Goal: Check status: Check status

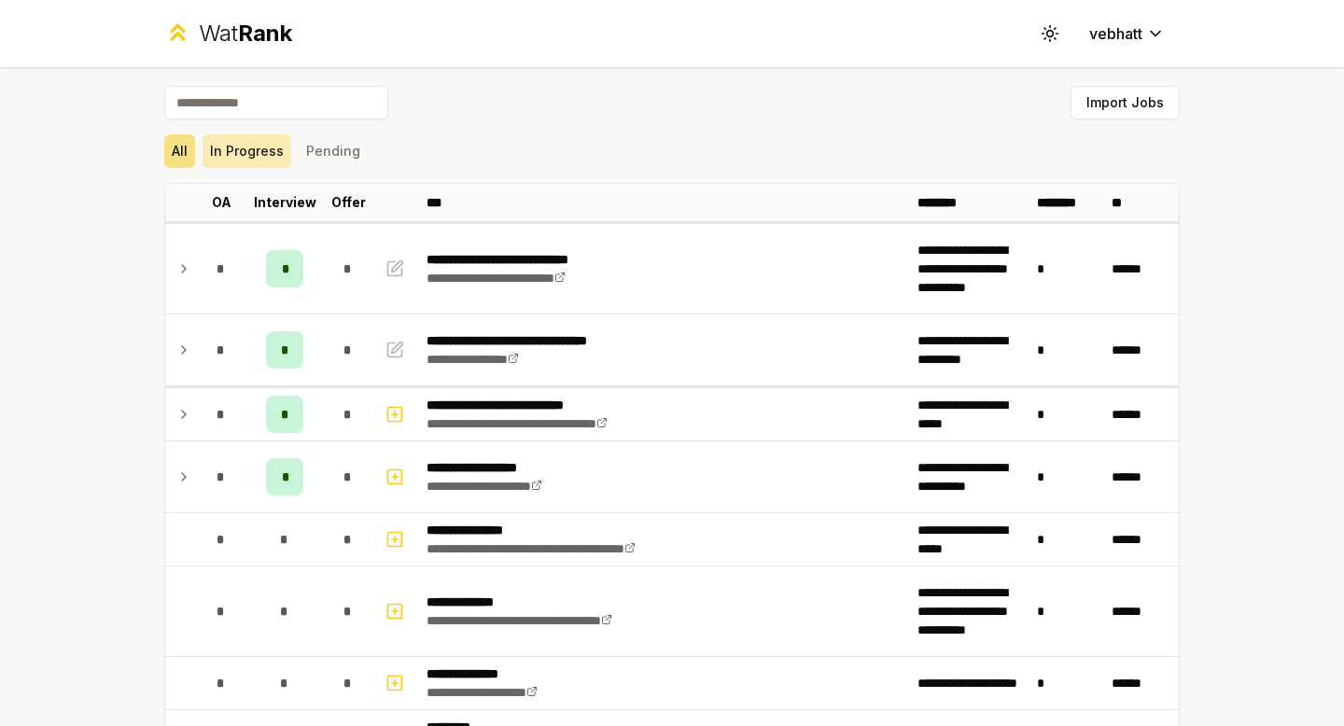
click at [269, 137] on button "In Progress" at bounding box center [246, 151] width 89 height 34
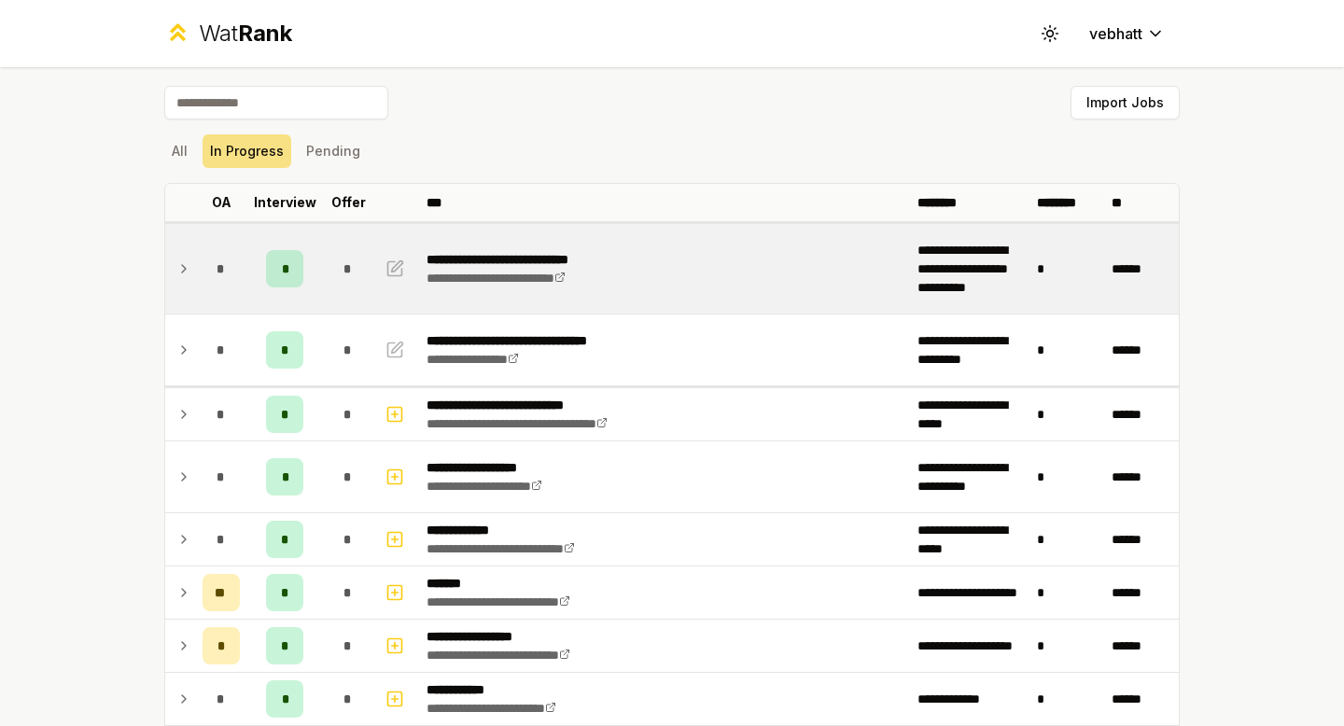
scroll to position [208, 0]
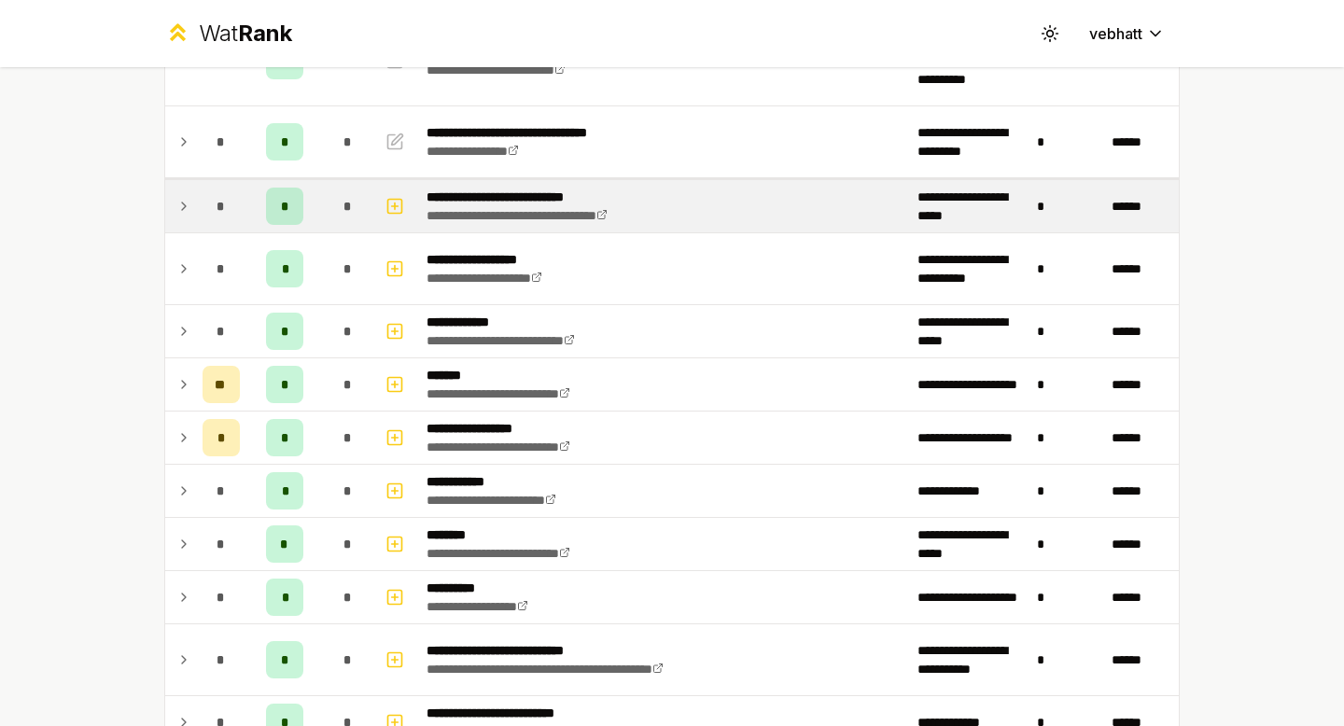
click at [174, 199] on td at bounding box center [180, 206] width 30 height 52
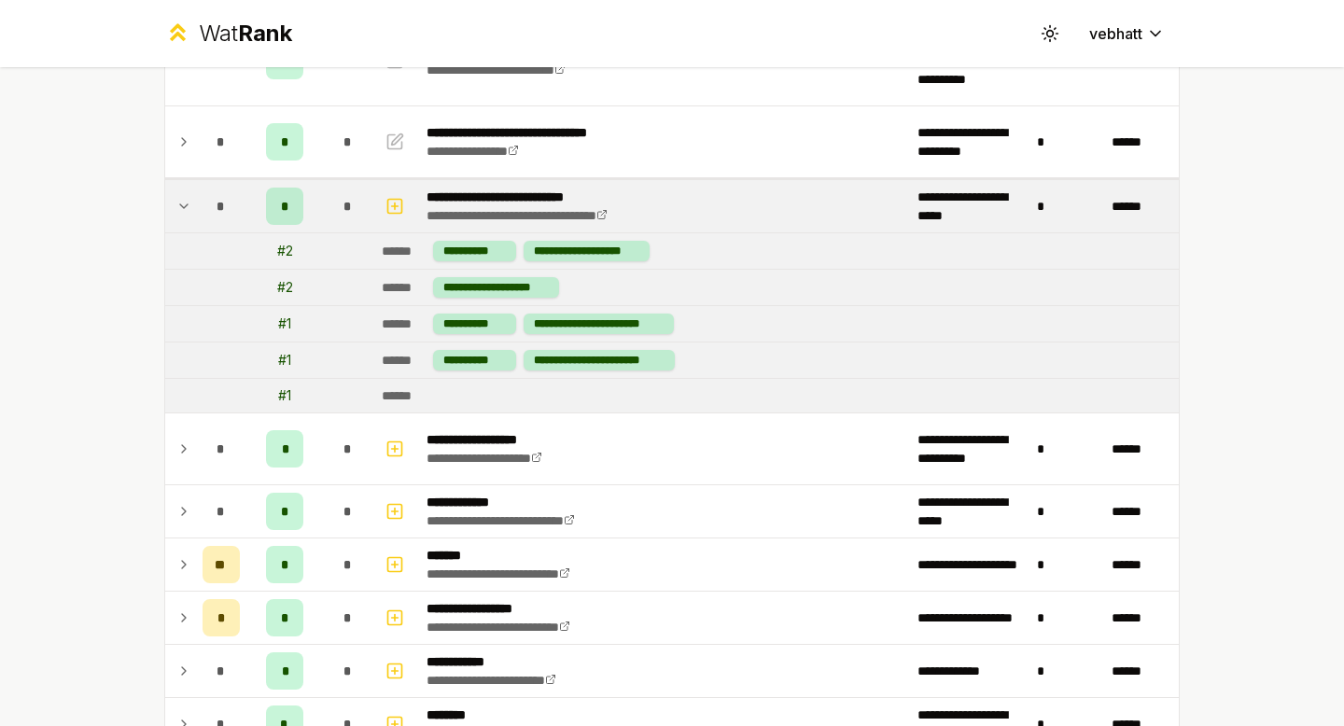
click at [184, 201] on icon at bounding box center [183, 206] width 15 height 22
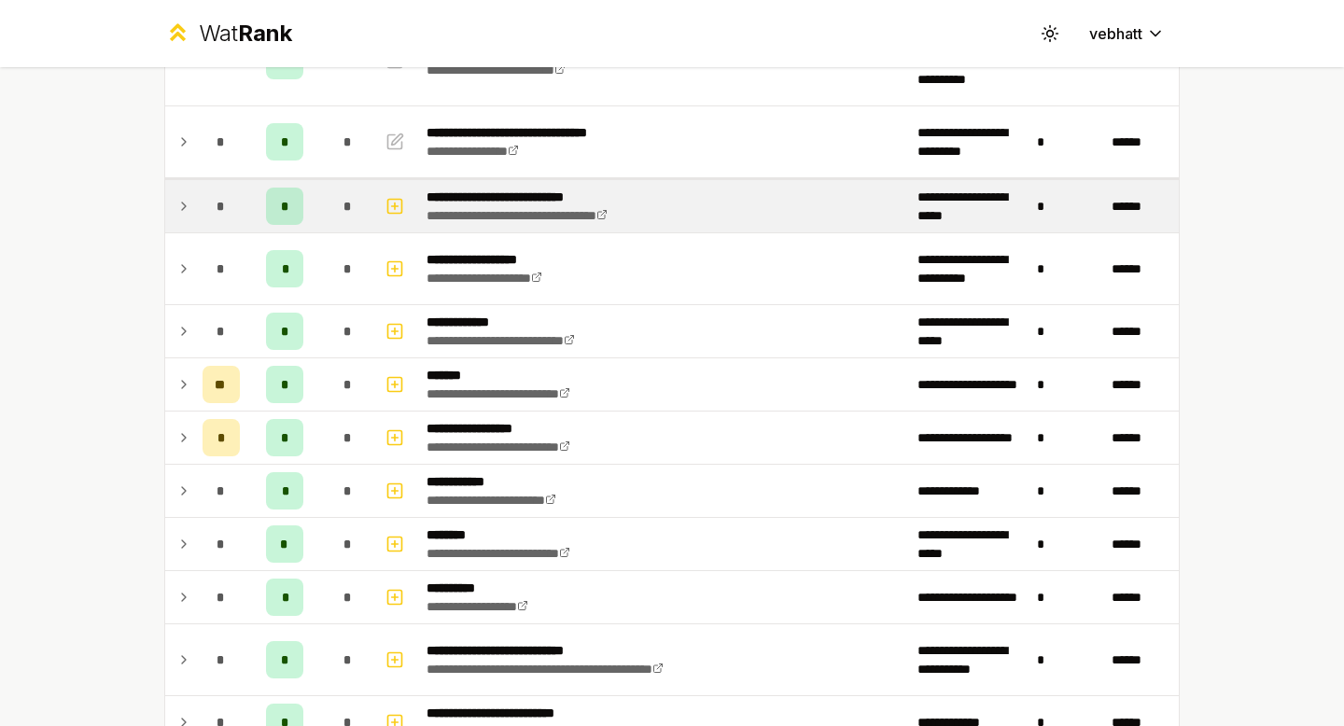
click at [92, 215] on div "**********" at bounding box center [672, 363] width 1344 height 726
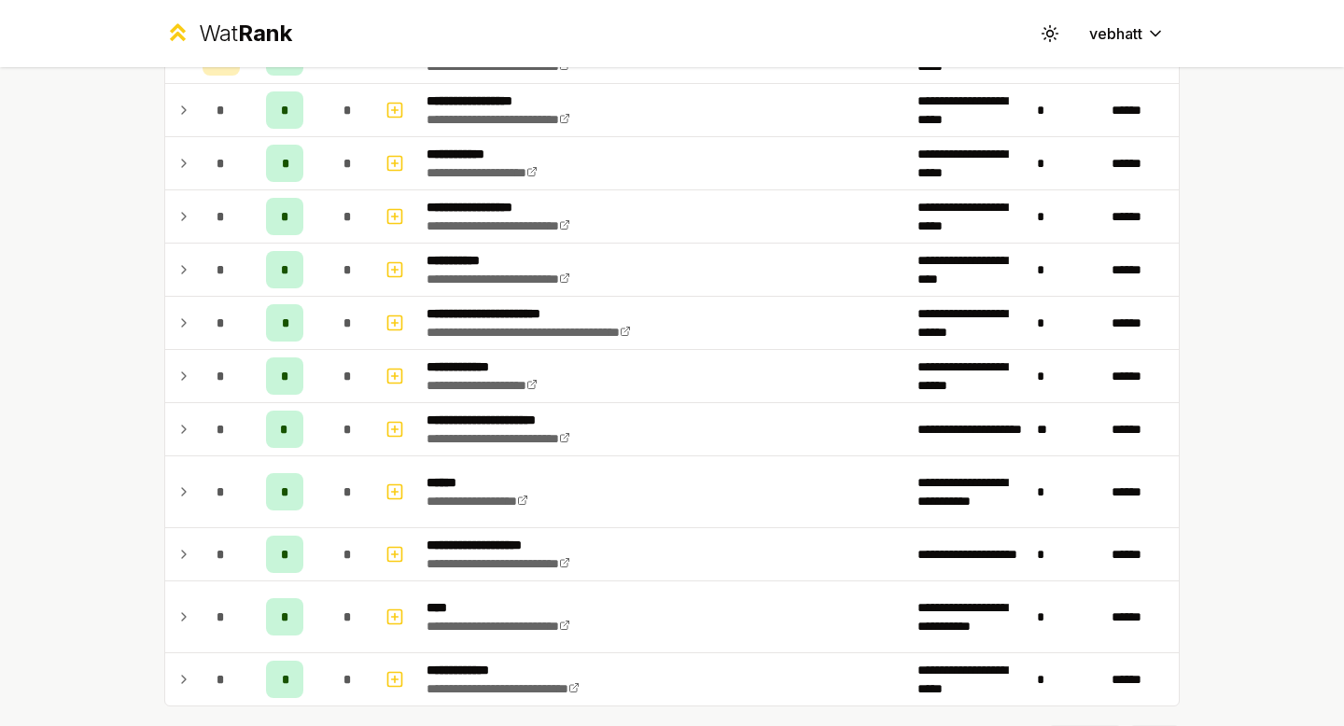
scroll to position [1772, 0]
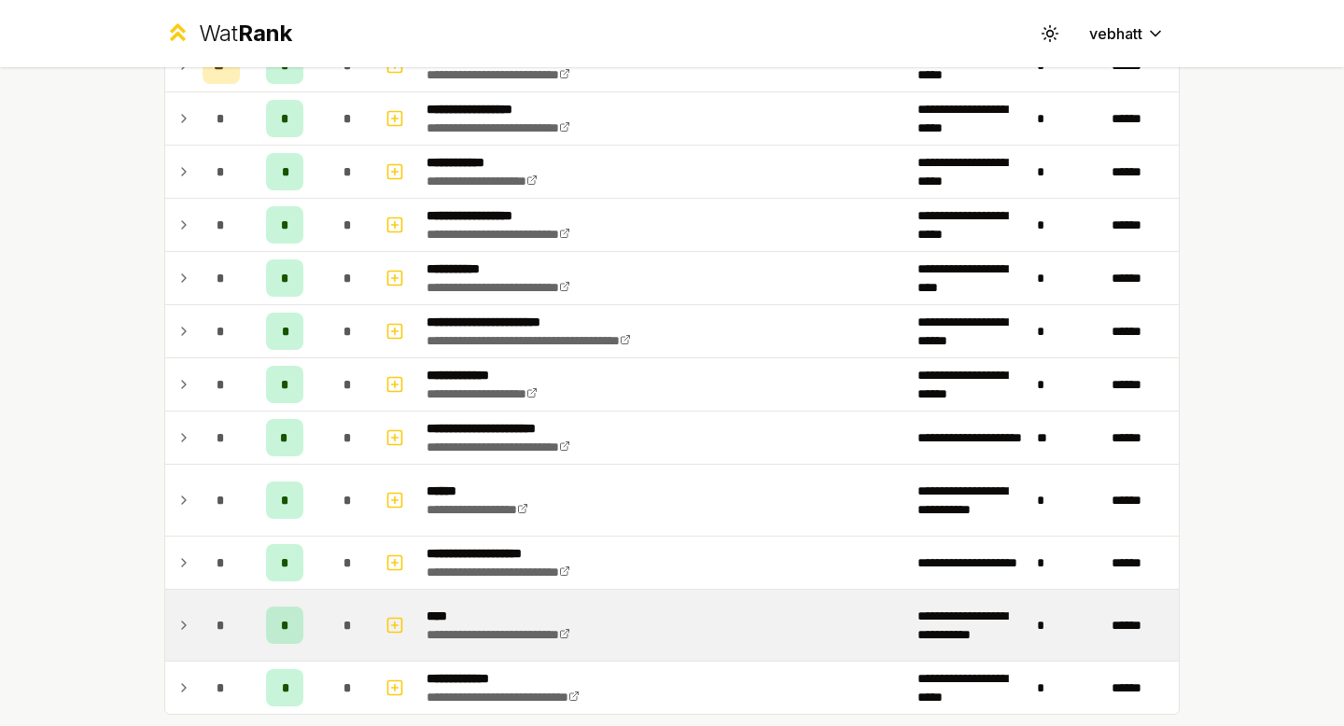
click at [185, 620] on icon at bounding box center [183, 625] width 15 height 22
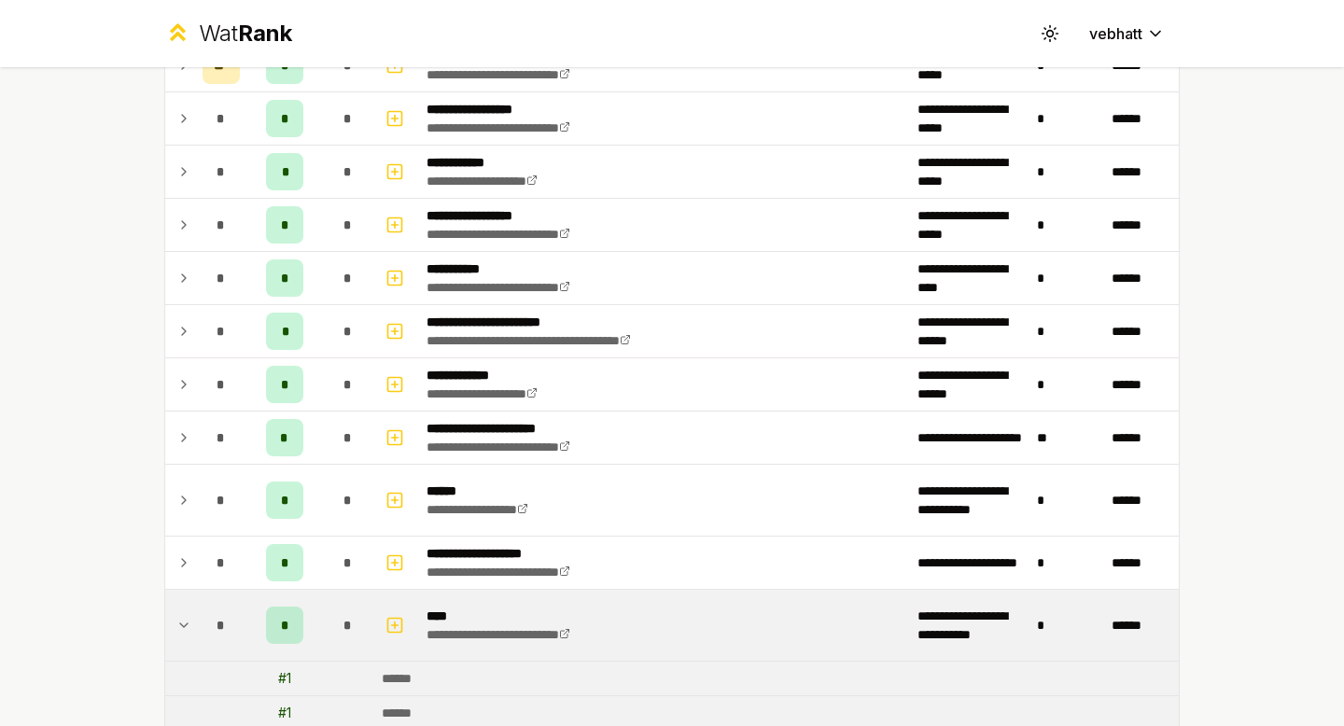
click at [185, 620] on icon at bounding box center [183, 625] width 15 height 22
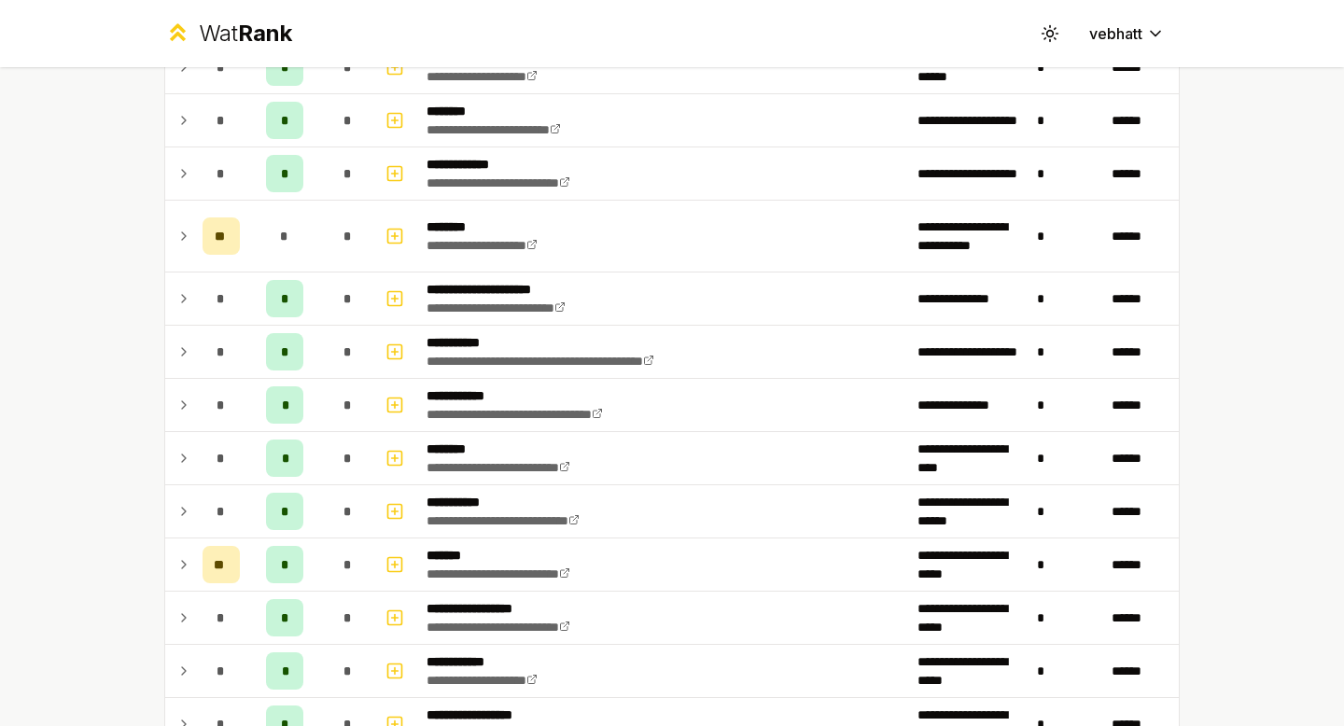
scroll to position [1217, 0]
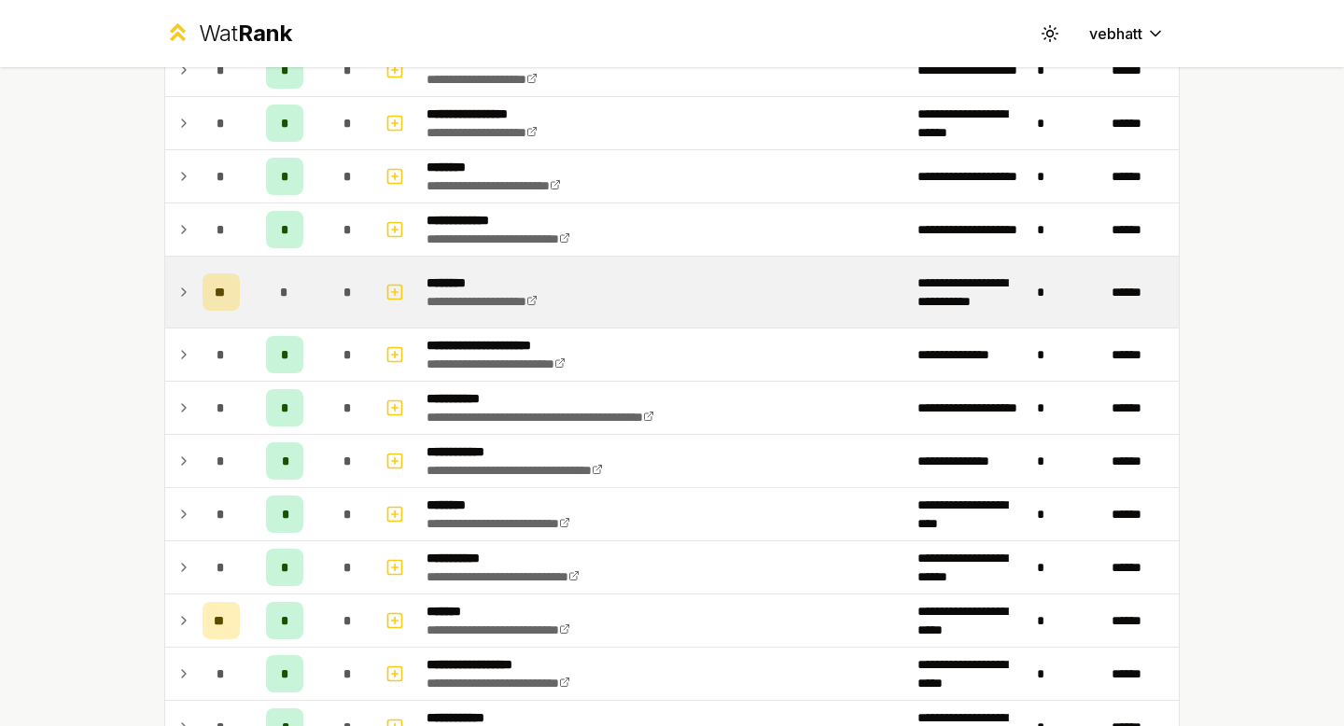
click at [170, 288] on td at bounding box center [180, 292] width 30 height 71
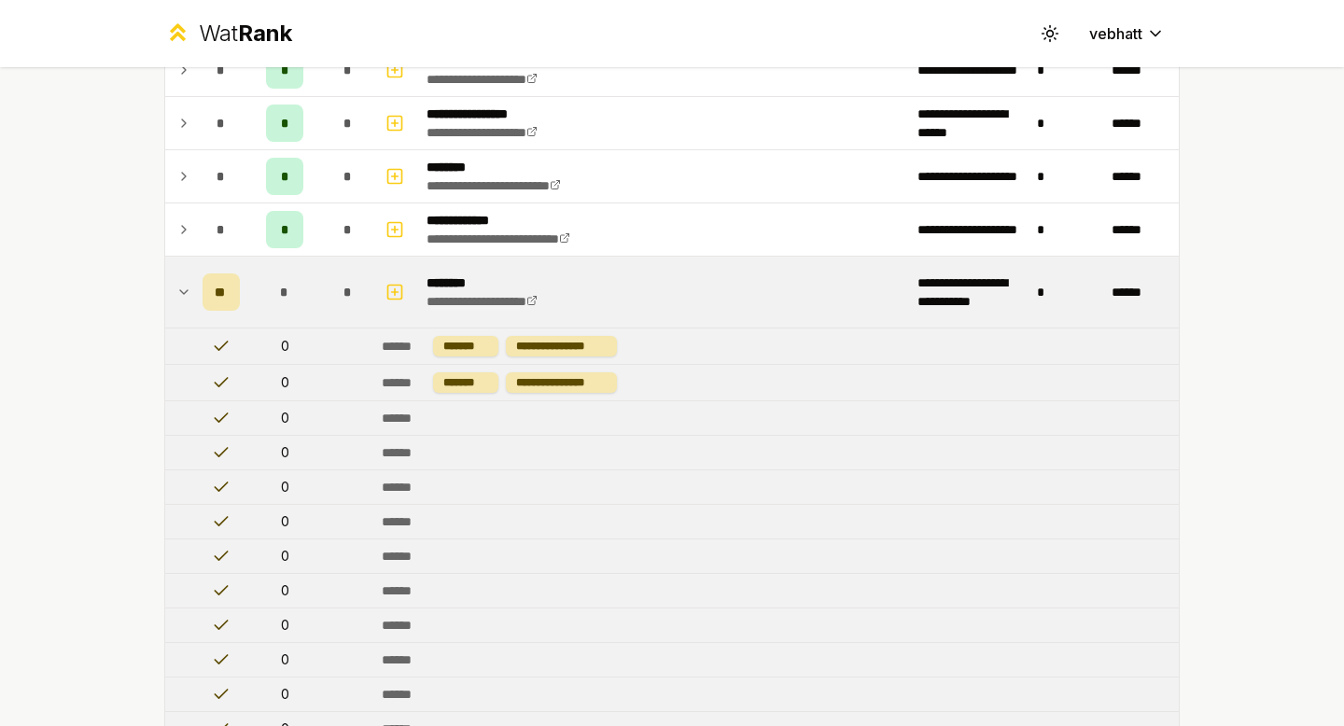
click at [184, 288] on icon at bounding box center [183, 292] width 15 height 22
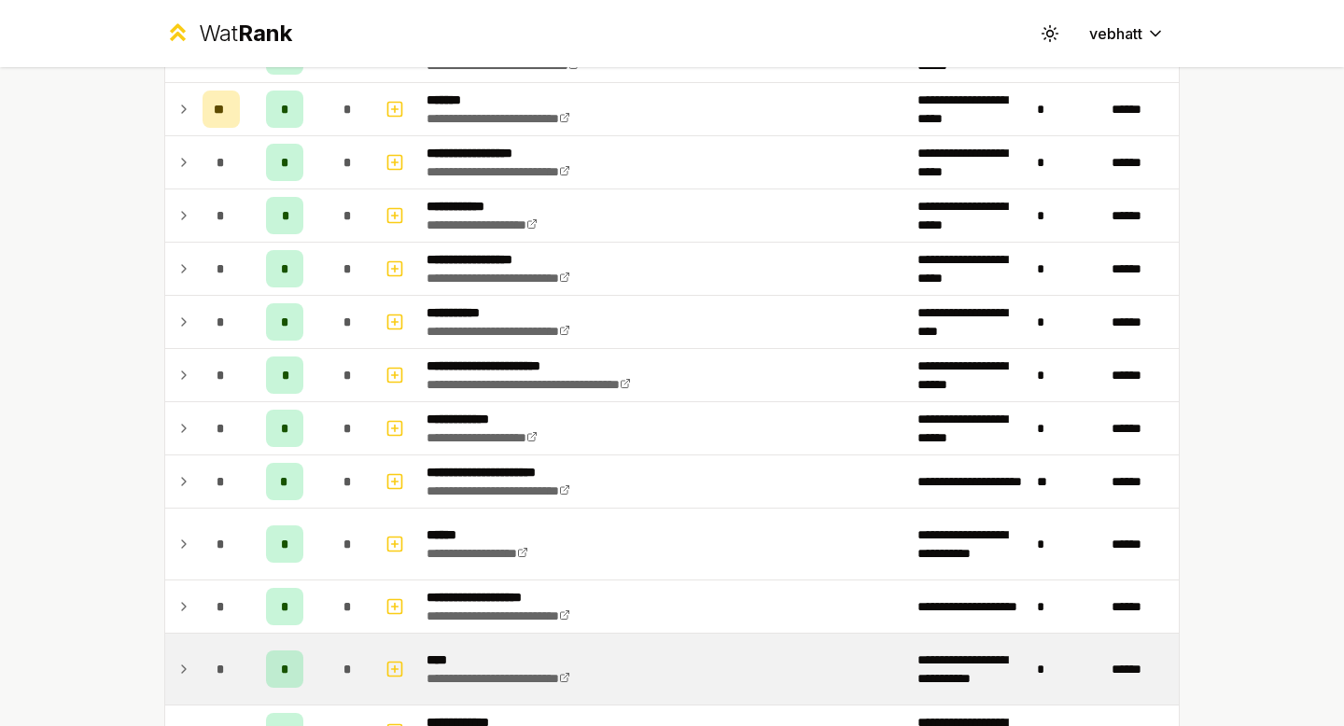
scroll to position [1713, 0]
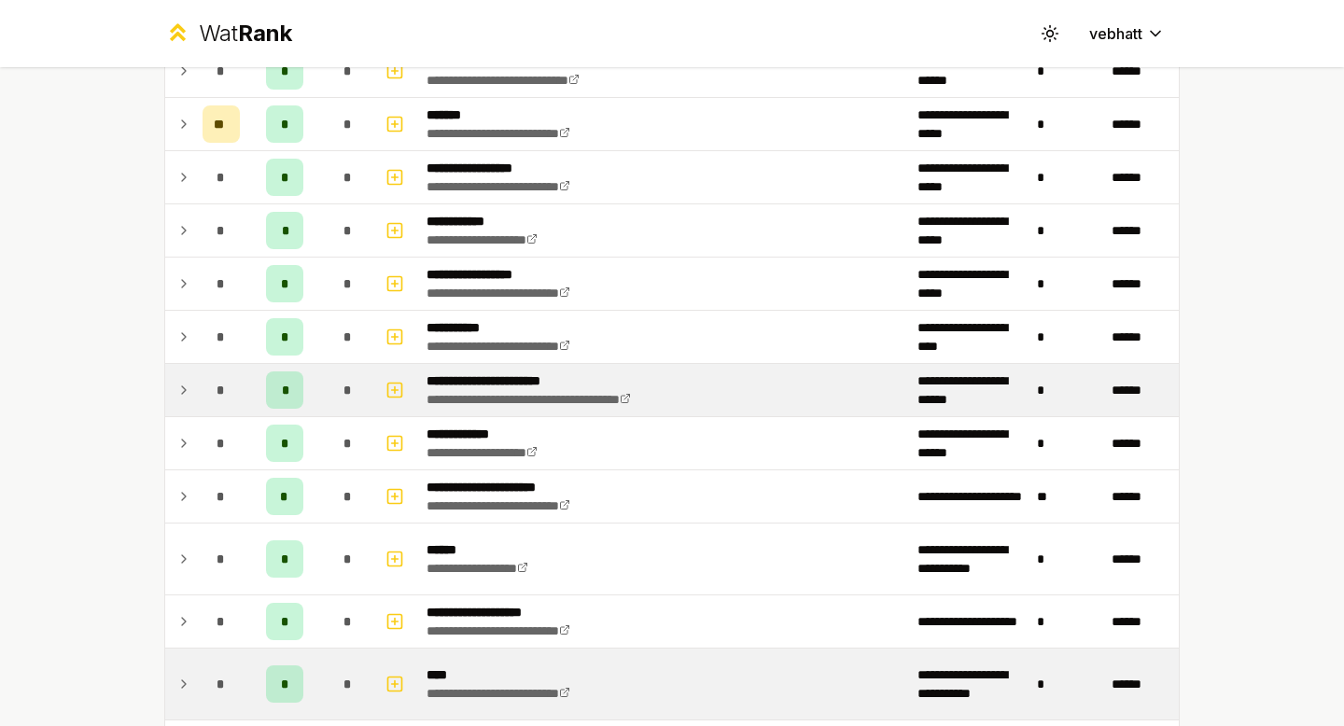
click at [185, 386] on icon at bounding box center [183, 390] width 15 height 22
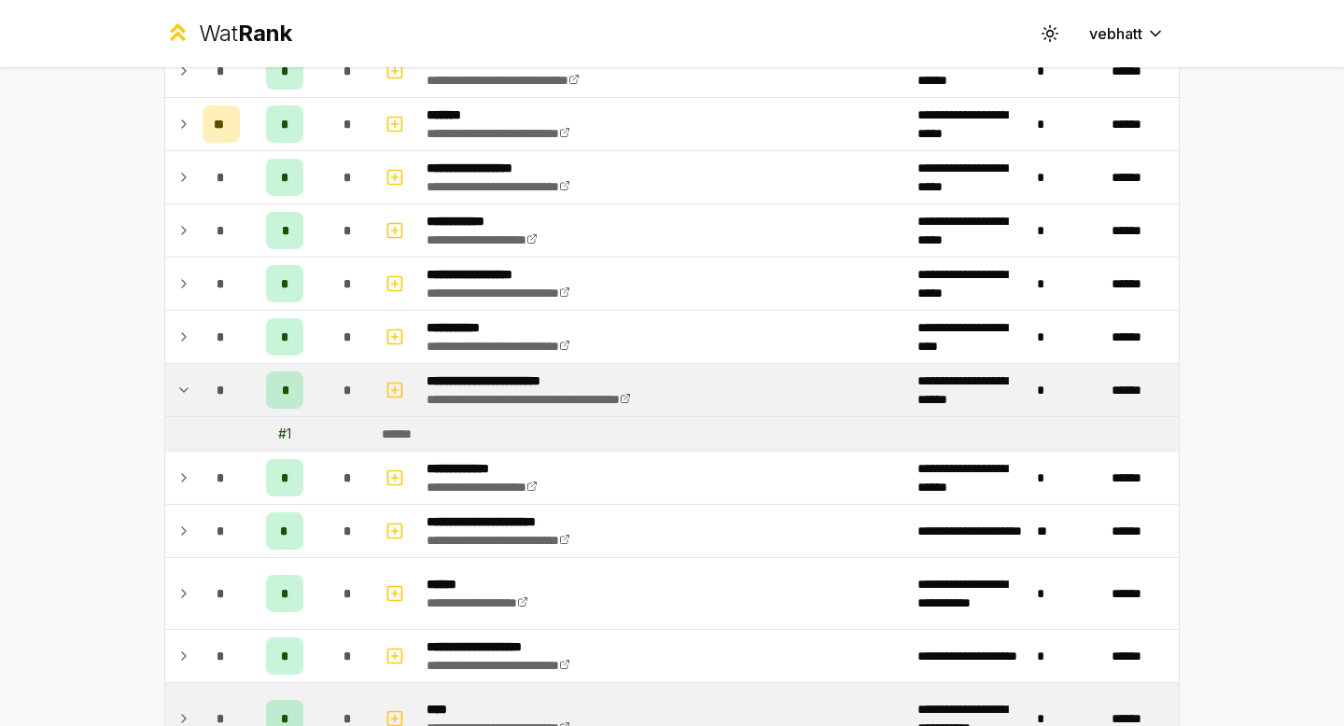
click at [177, 390] on icon at bounding box center [183, 390] width 15 height 22
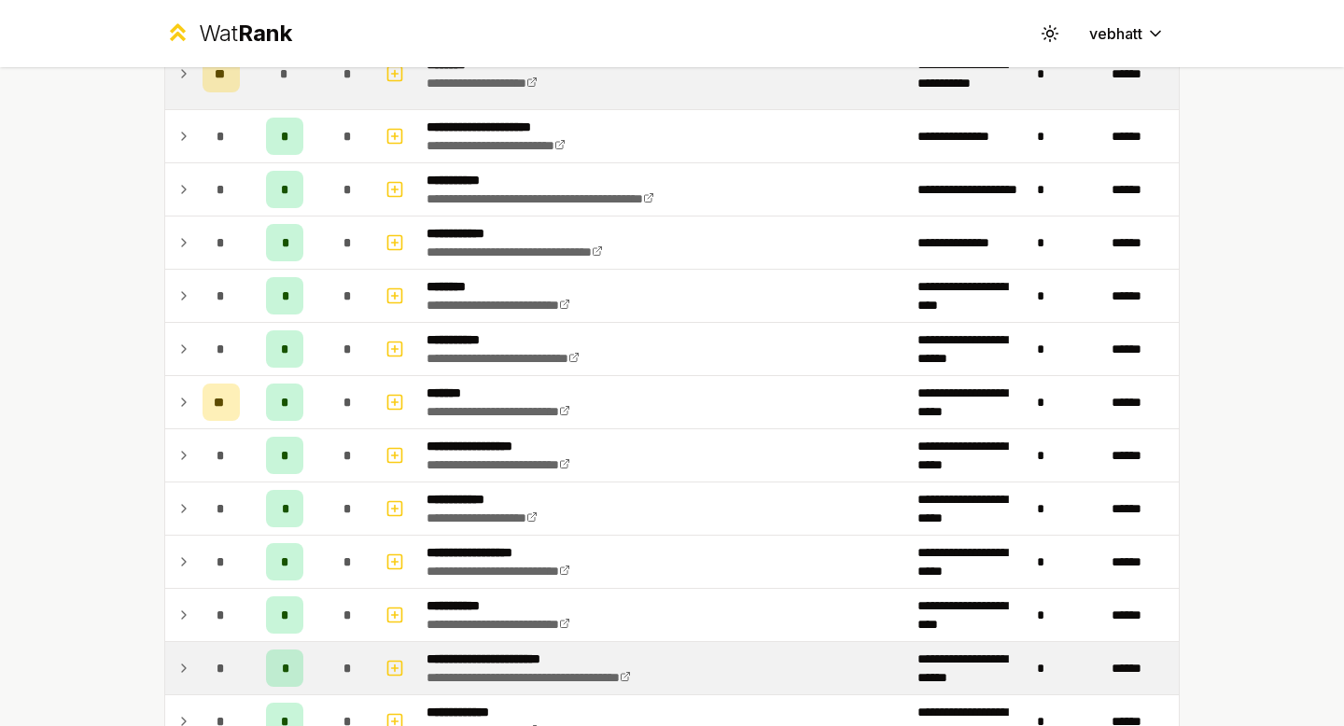
scroll to position [1429, 0]
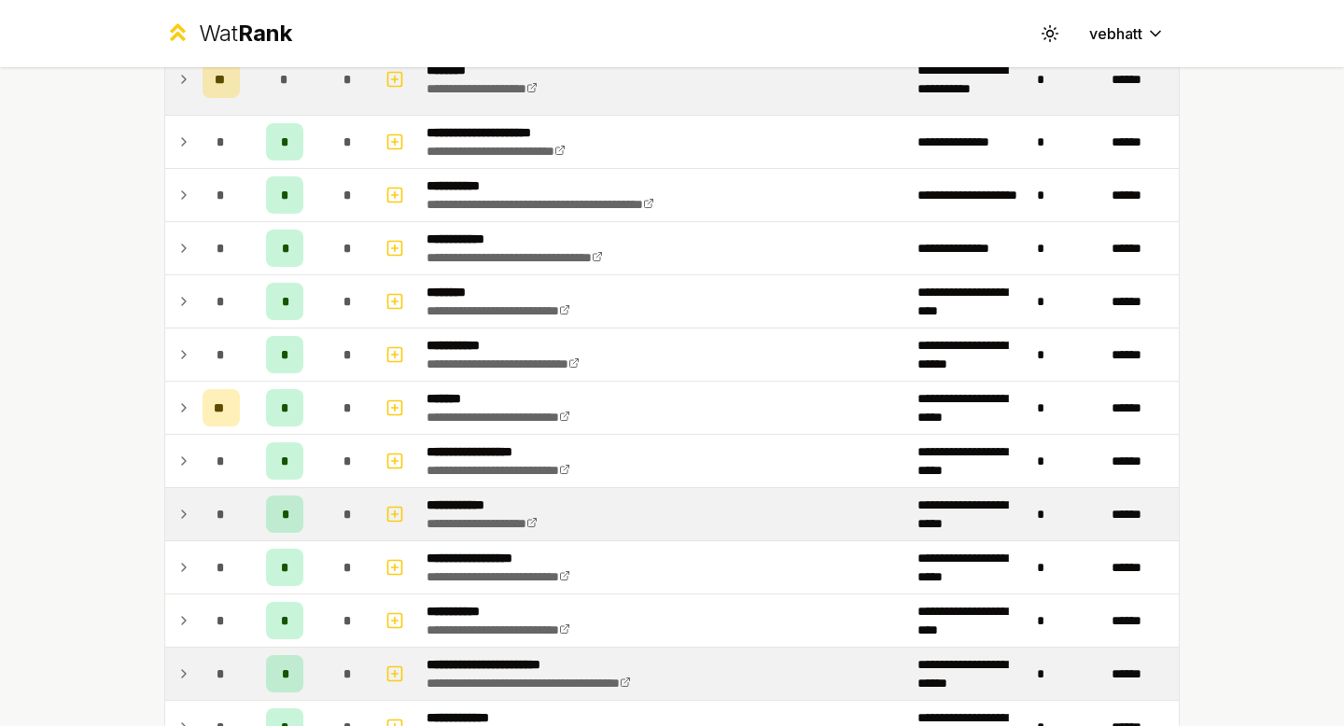
click at [188, 505] on icon at bounding box center [183, 514] width 15 height 22
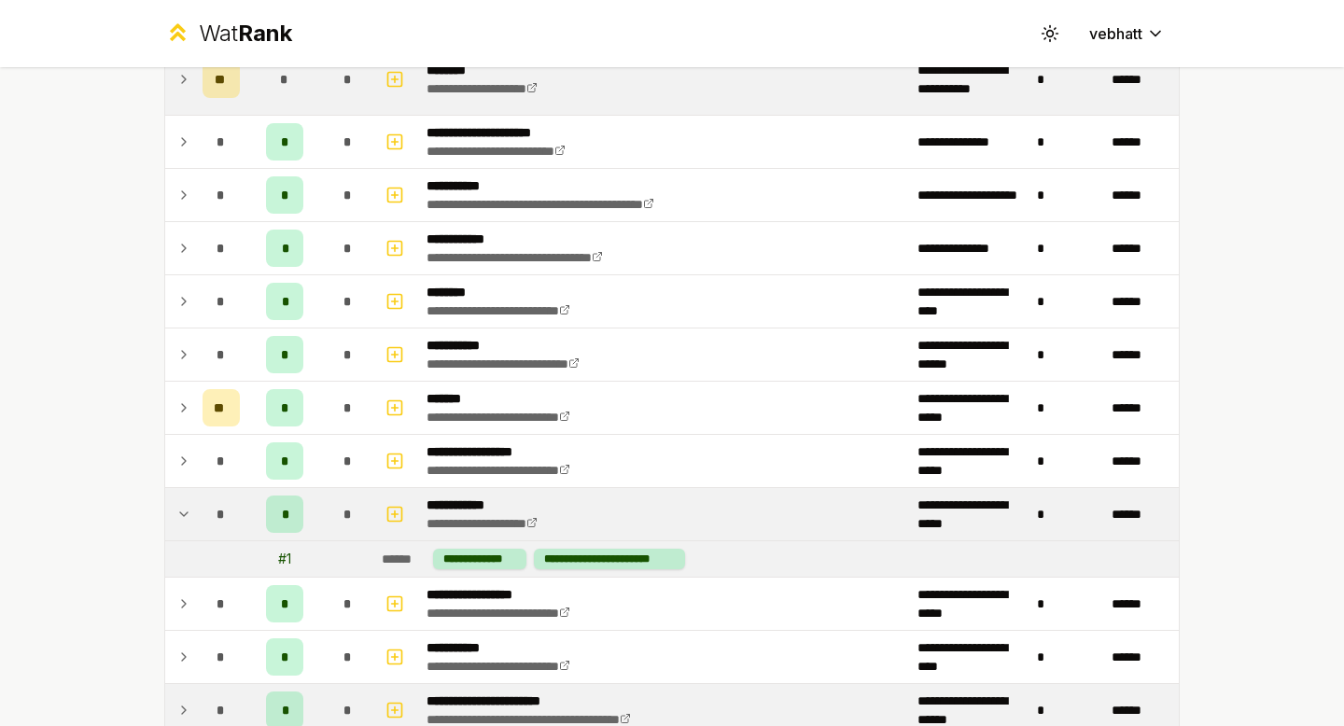
click at [177, 511] on icon at bounding box center [183, 514] width 15 height 22
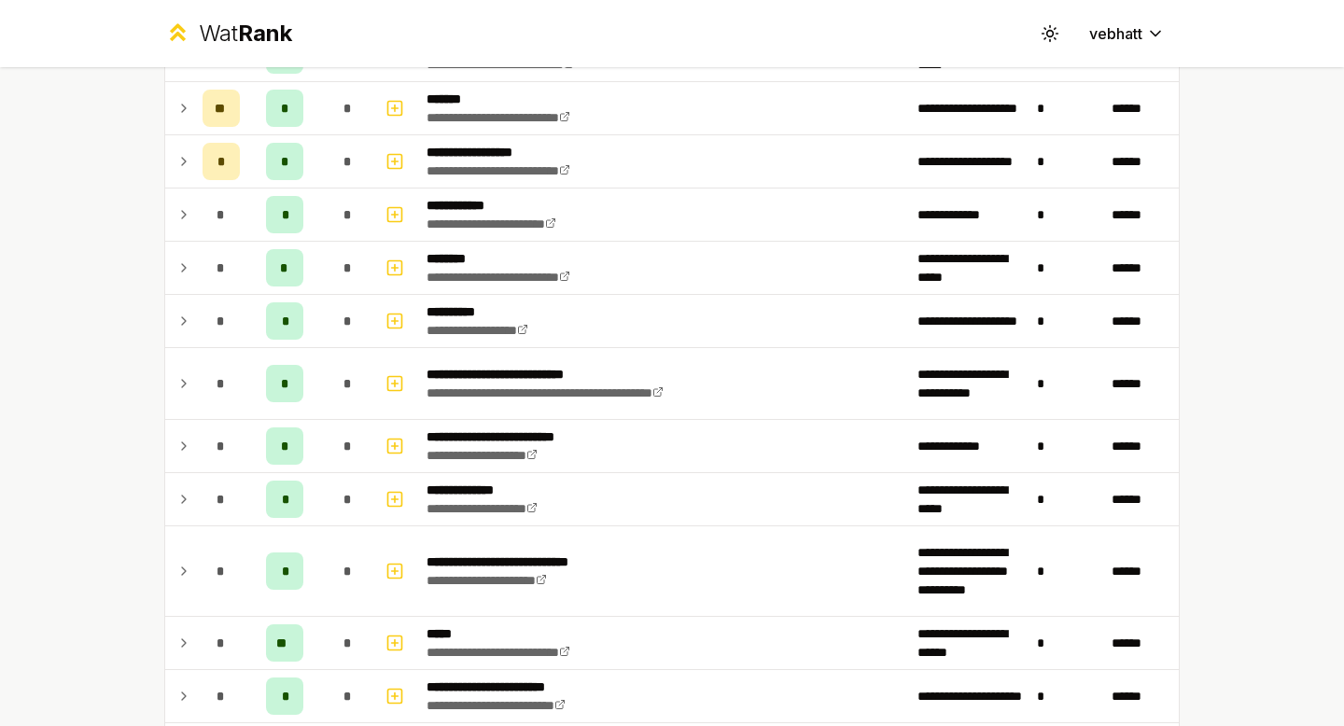
scroll to position [700, 0]
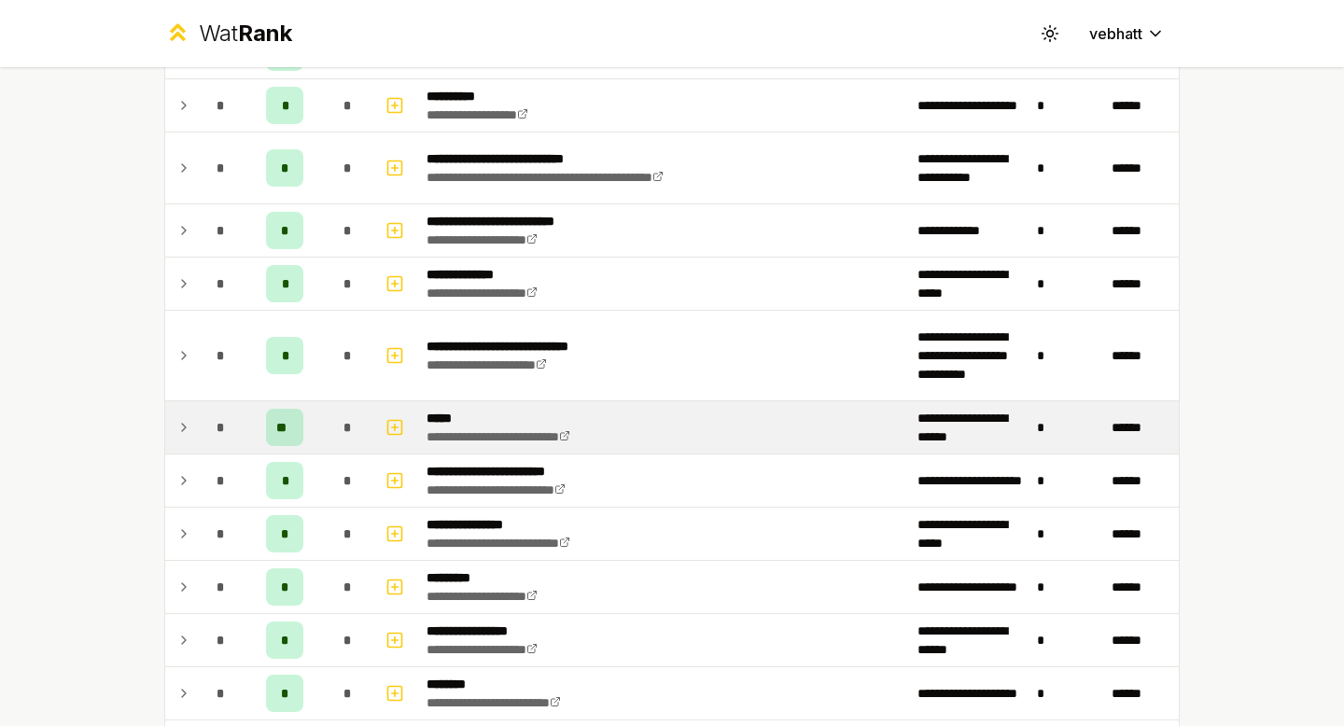
click at [177, 422] on icon at bounding box center [183, 427] width 15 height 22
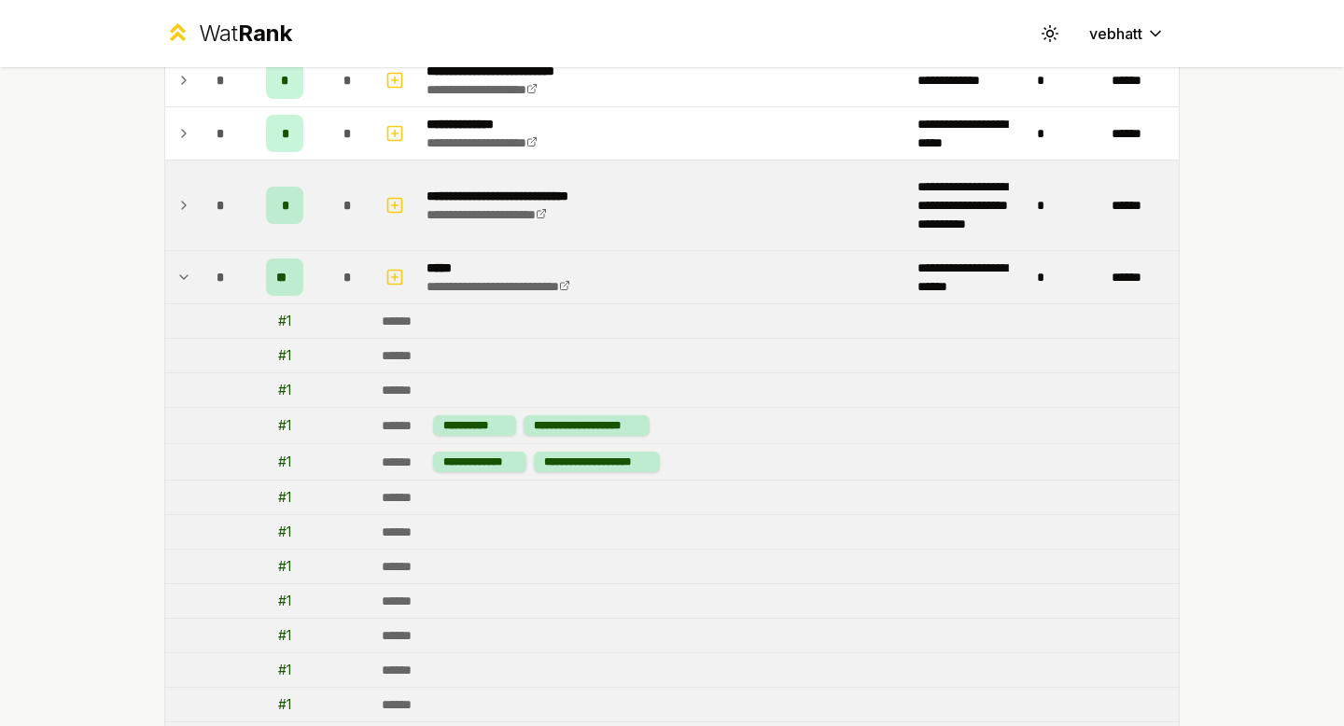
scroll to position [815, 0]
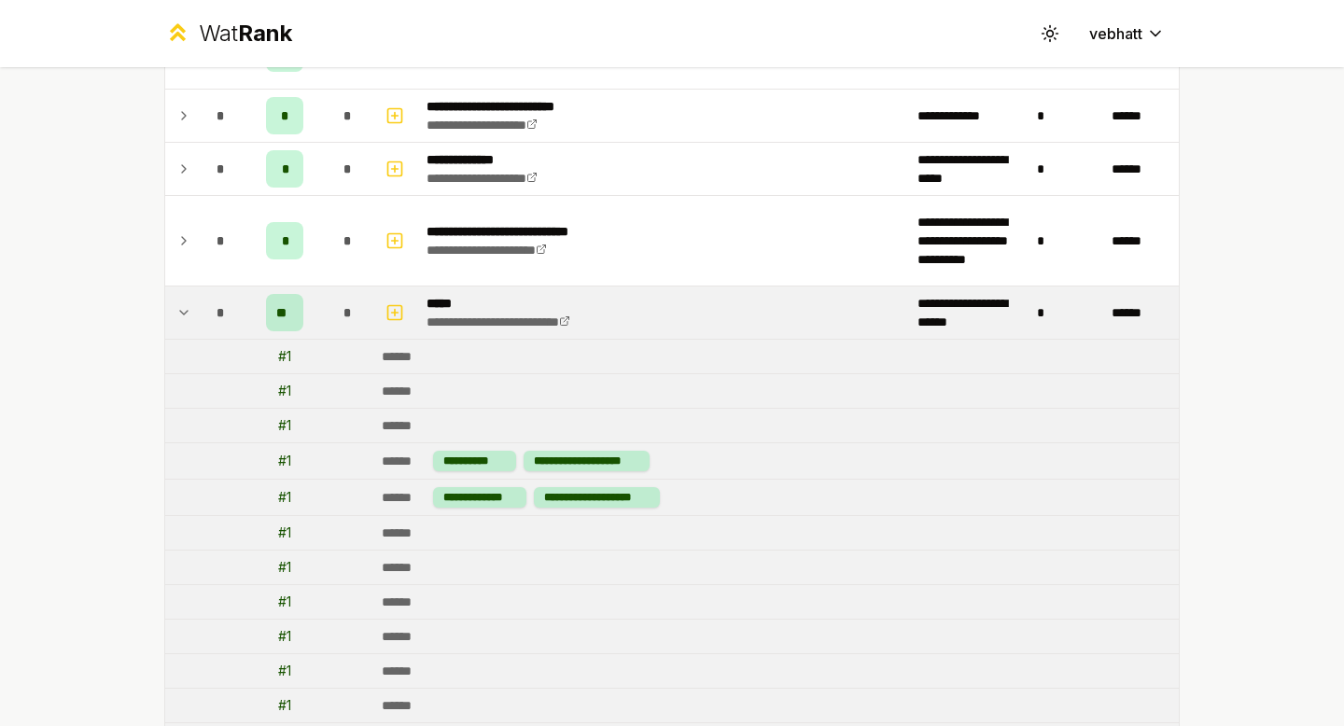
click at [176, 323] on icon at bounding box center [183, 312] width 15 height 22
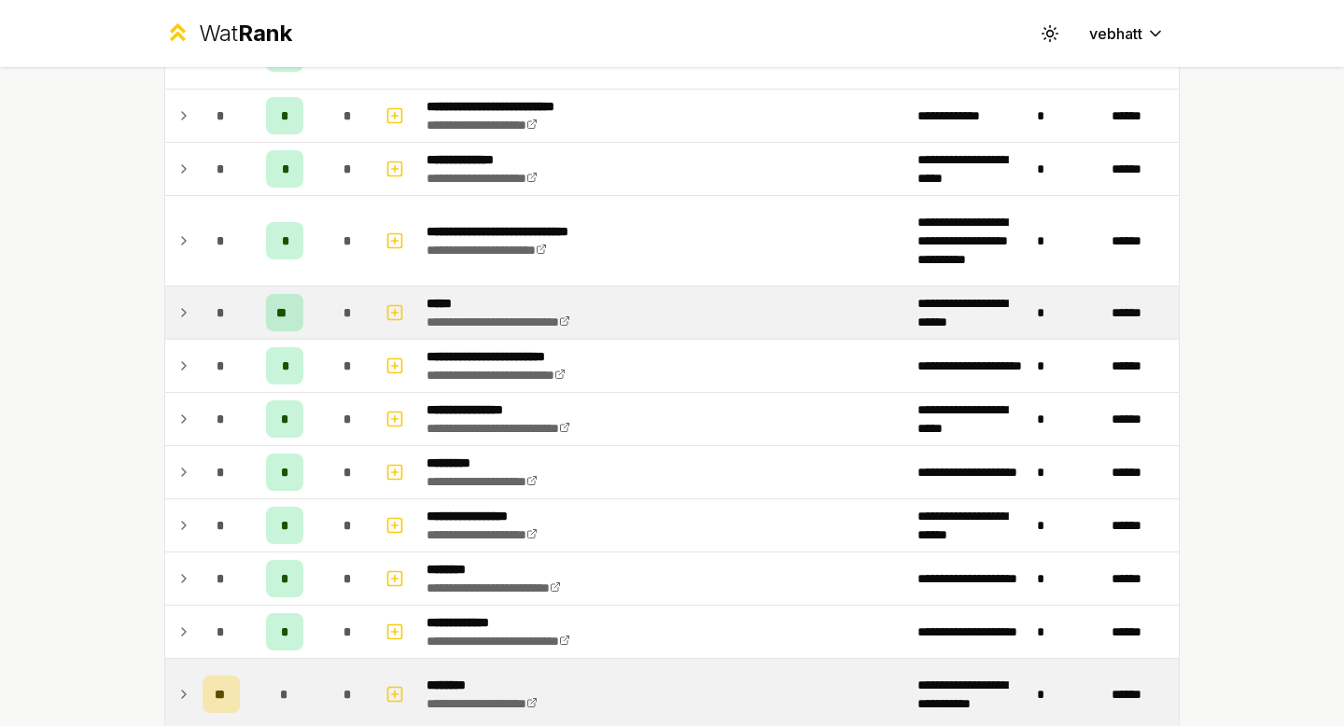
click at [118, 322] on div "**********" at bounding box center [672, 363] width 1344 height 726
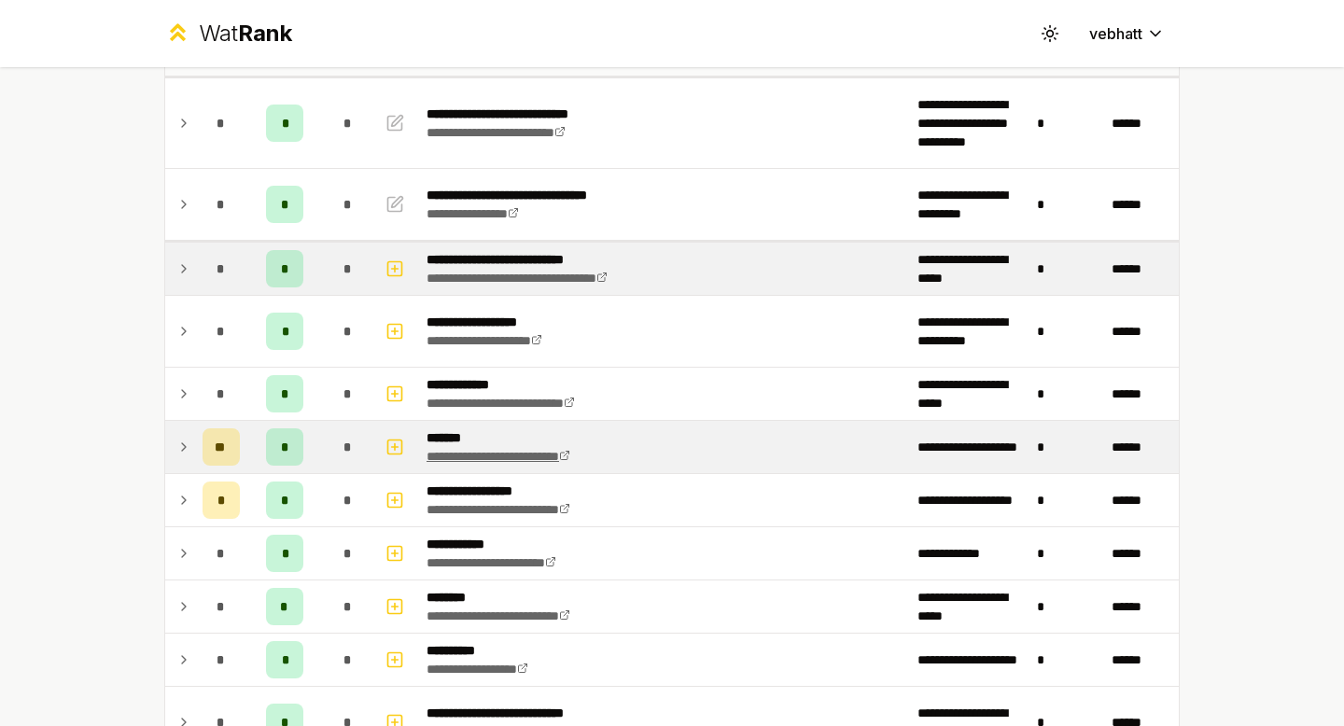
scroll to position [166, 0]
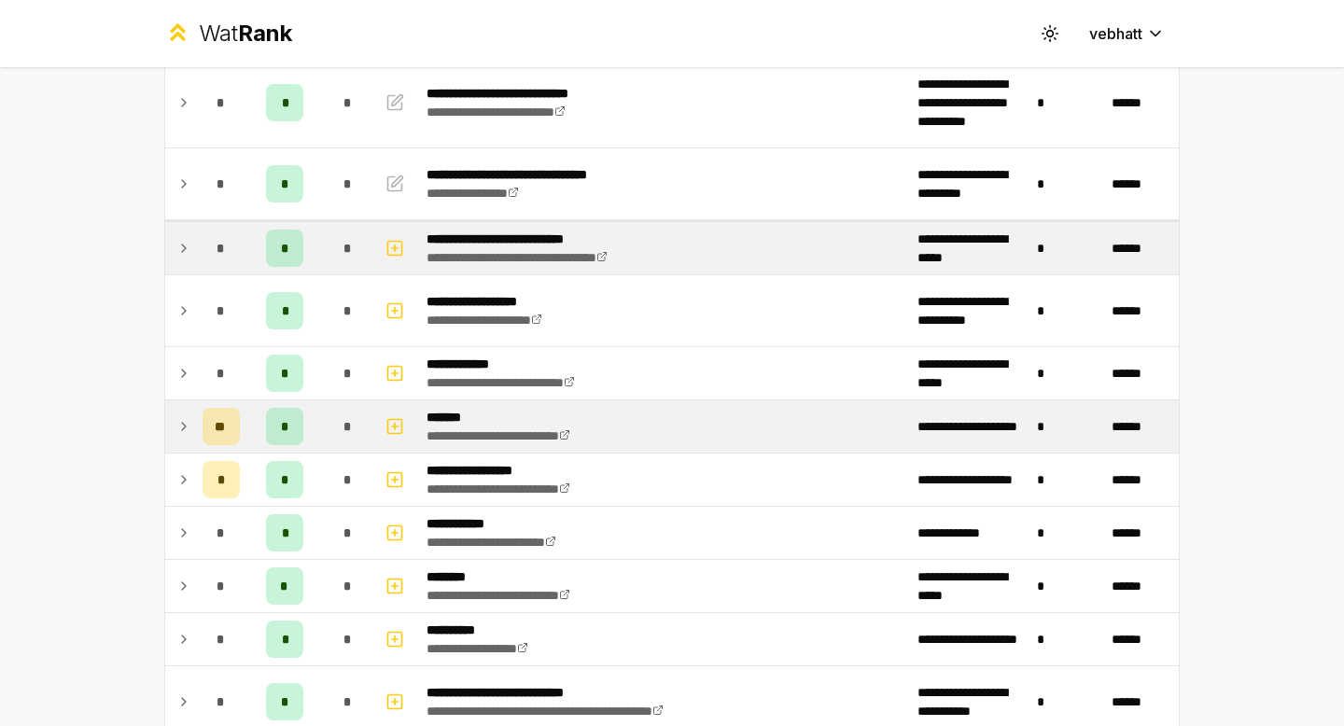
click at [183, 425] on icon at bounding box center [184, 426] width 4 height 7
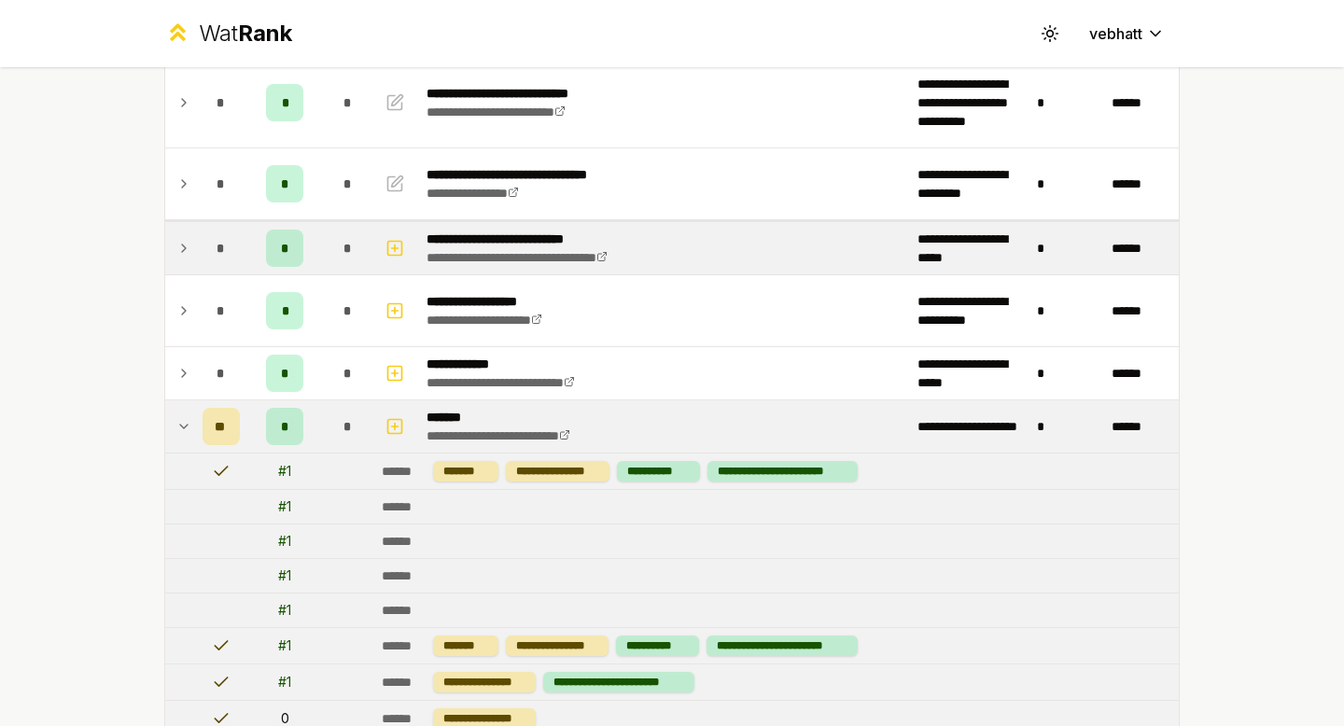
click at [182, 422] on icon at bounding box center [183, 426] width 15 height 22
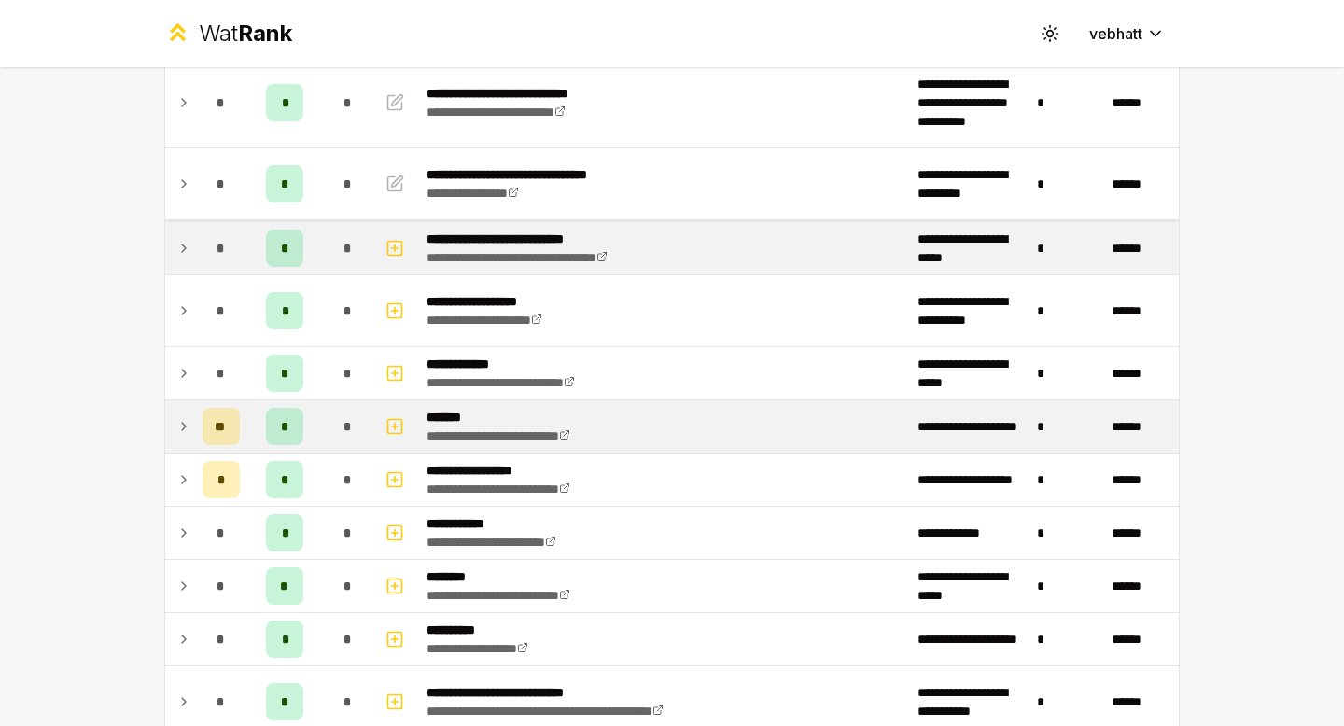
click at [182, 423] on icon at bounding box center [184, 426] width 4 height 7
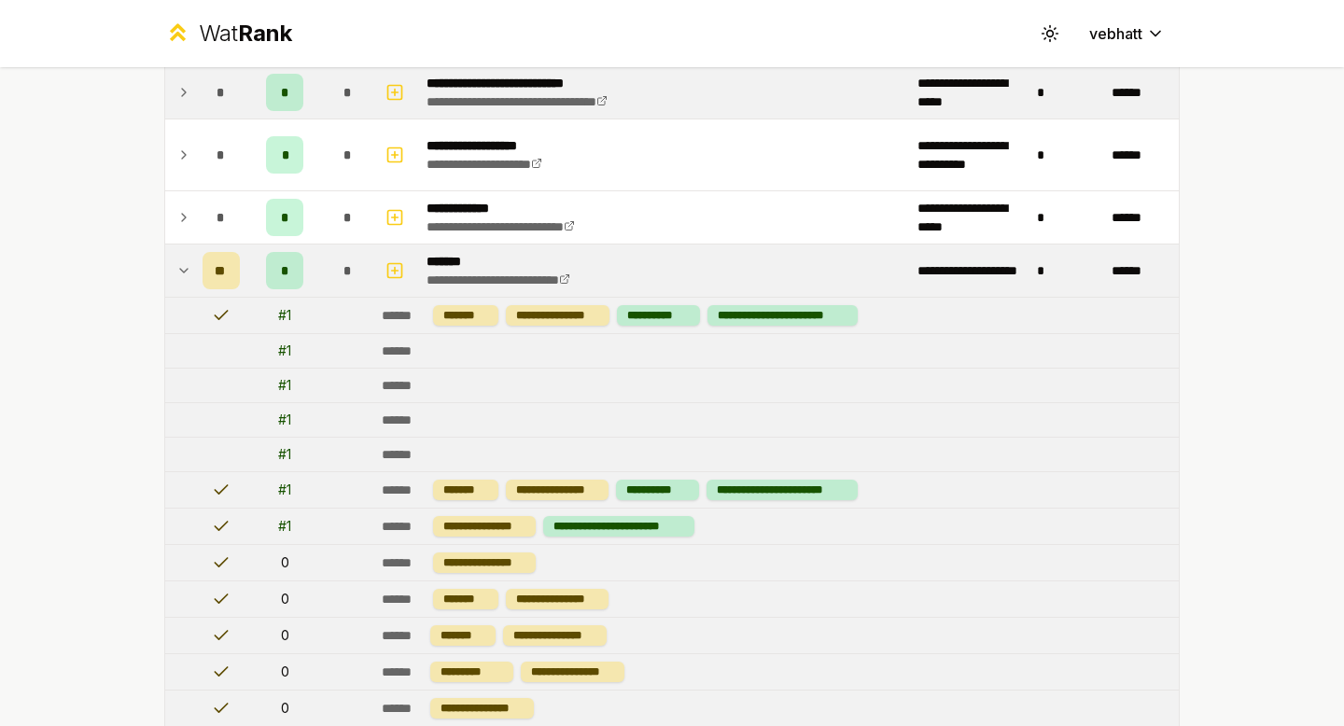
scroll to position [305, 0]
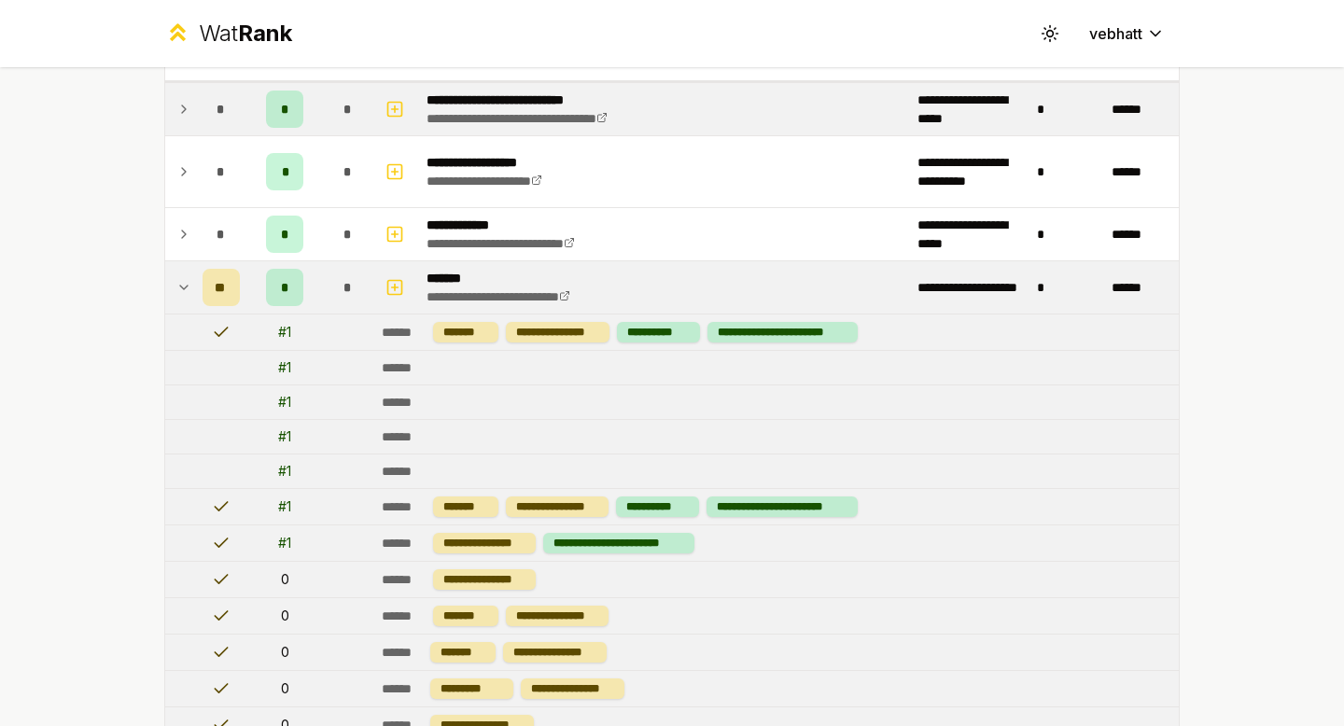
click at [176, 280] on icon at bounding box center [183, 287] width 15 height 22
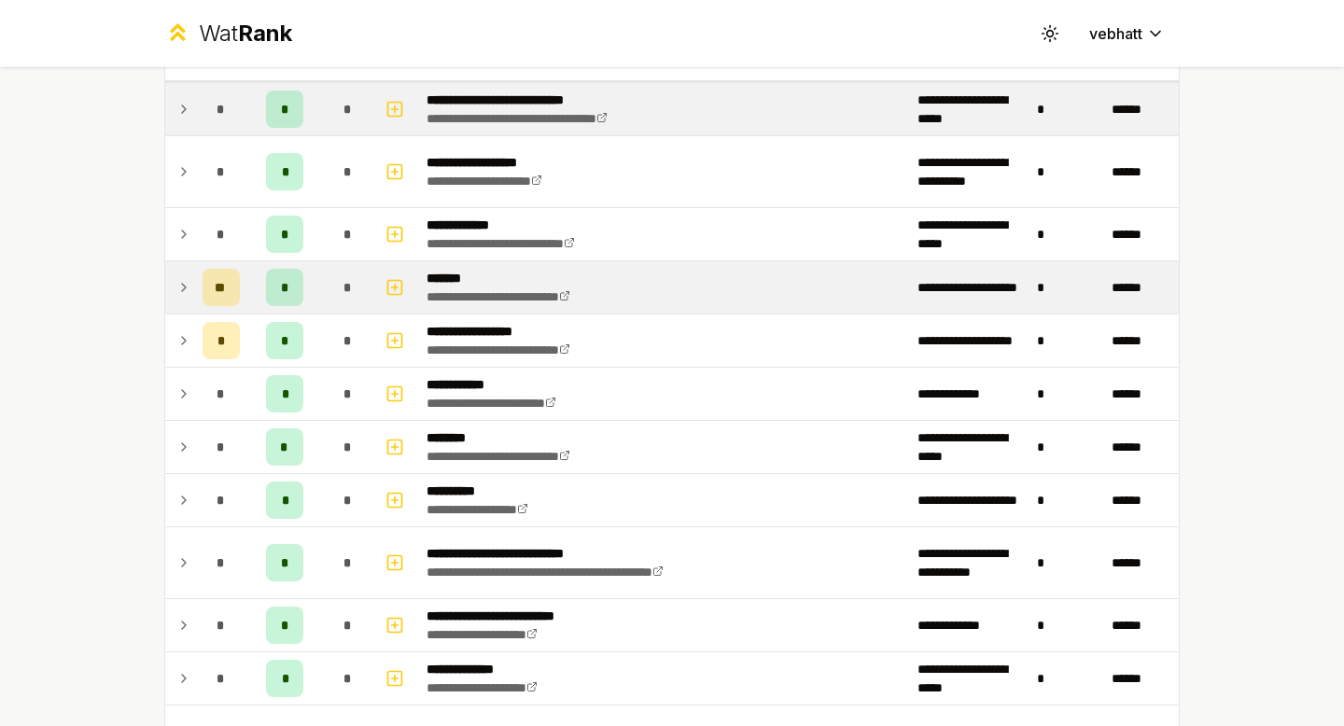
click at [97, 282] on div "**********" at bounding box center [672, 363] width 1344 height 726
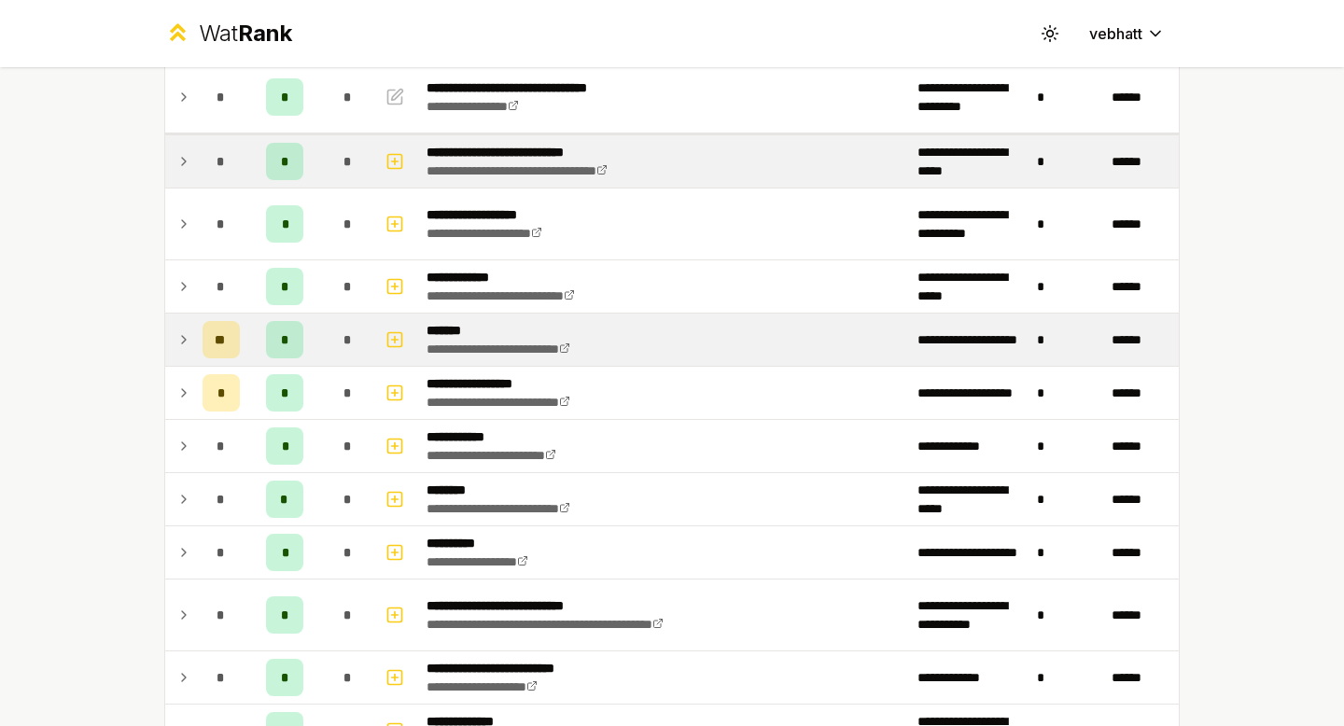
scroll to position [254, 0]
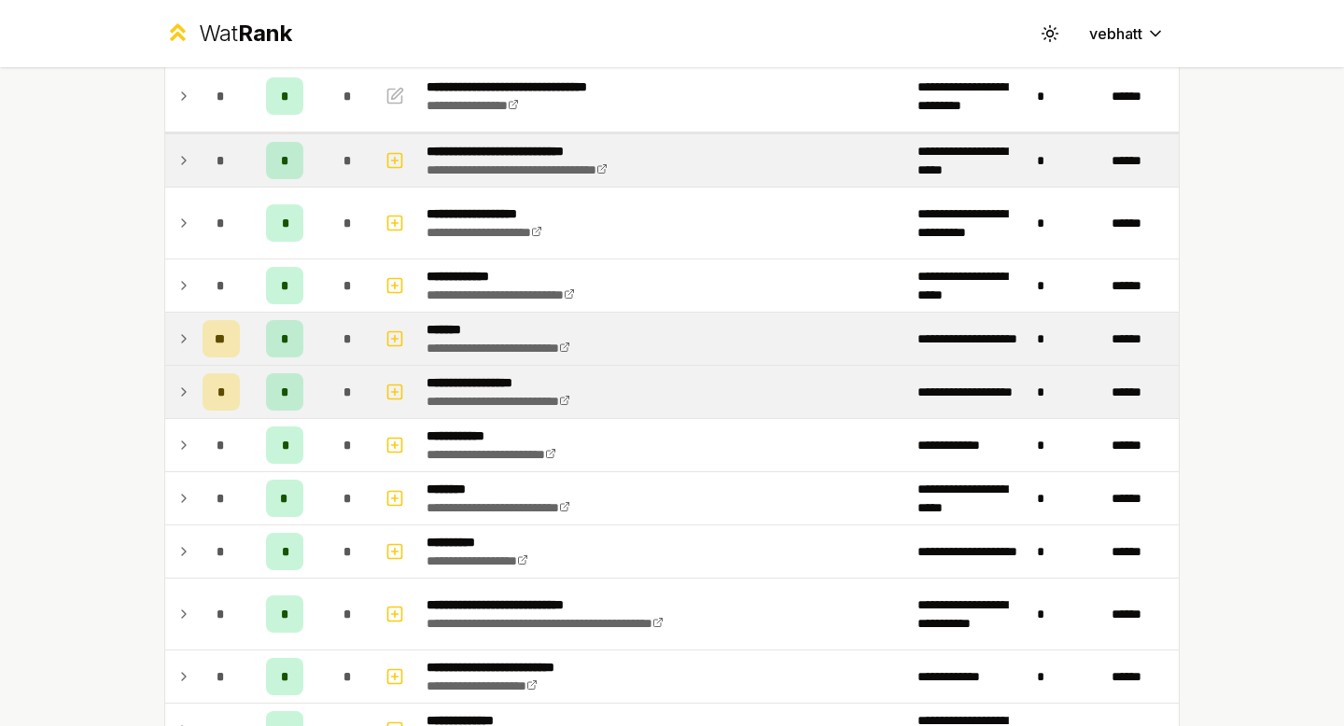
click at [174, 386] on td at bounding box center [180, 392] width 30 height 52
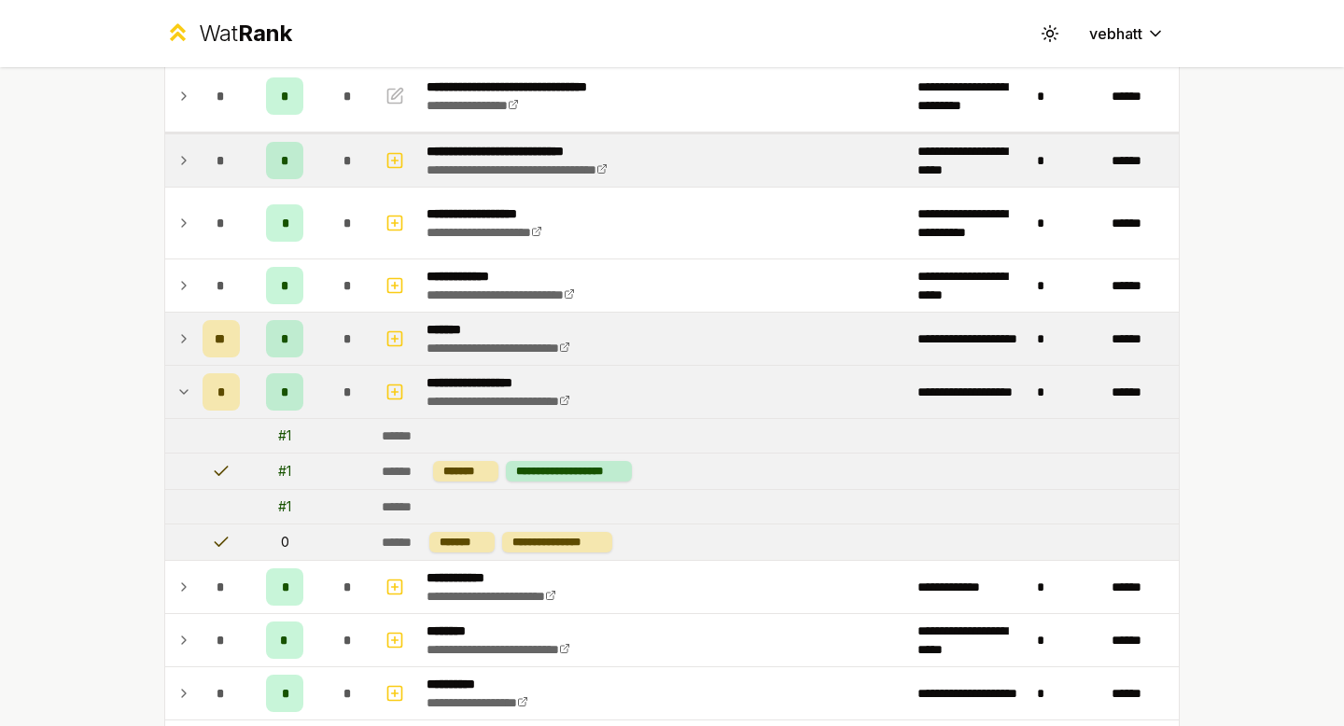
click at [174, 386] on td at bounding box center [180, 392] width 30 height 52
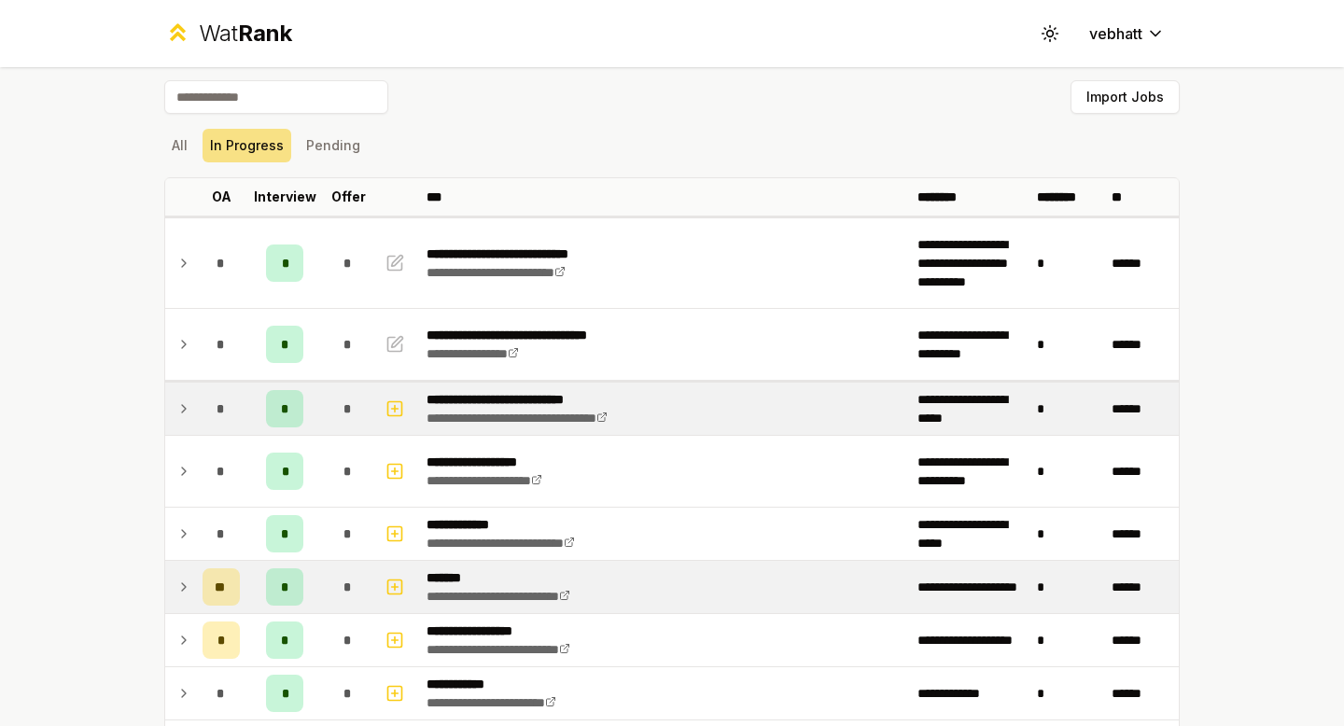
scroll to position [0, 0]
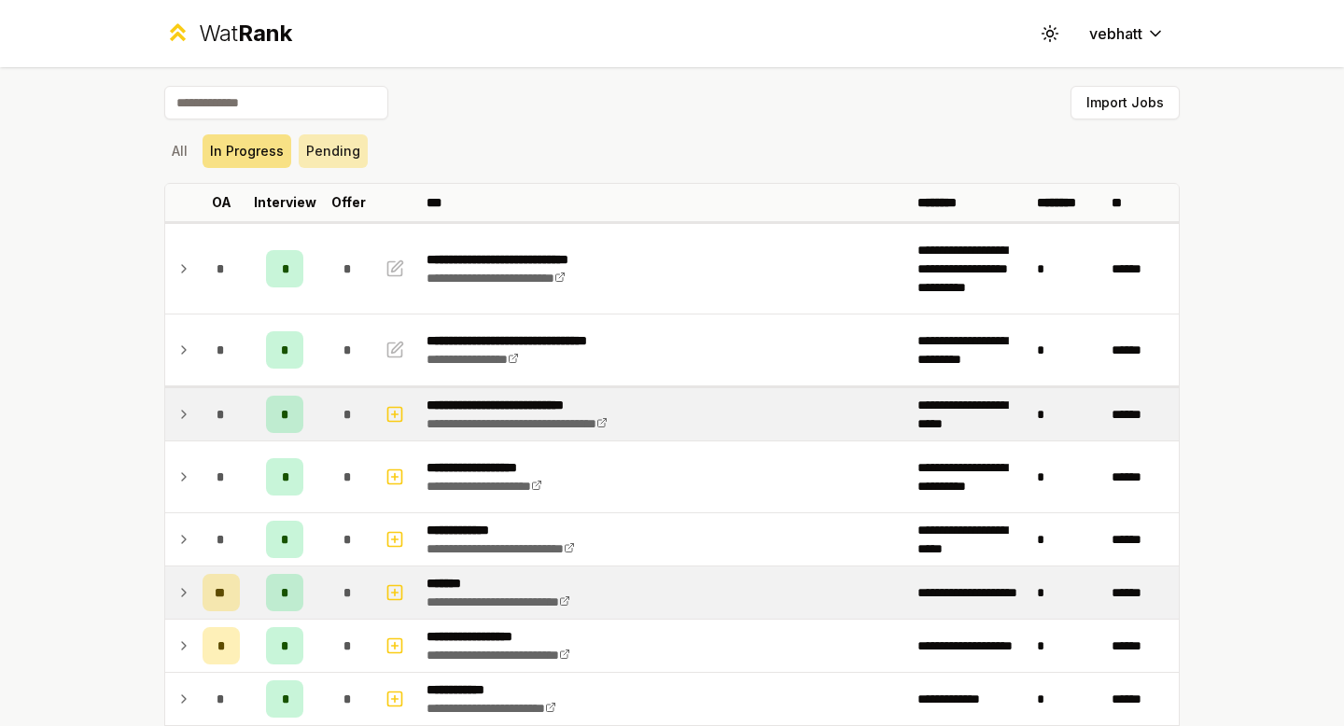
click at [330, 147] on button "Pending" at bounding box center [333, 151] width 69 height 34
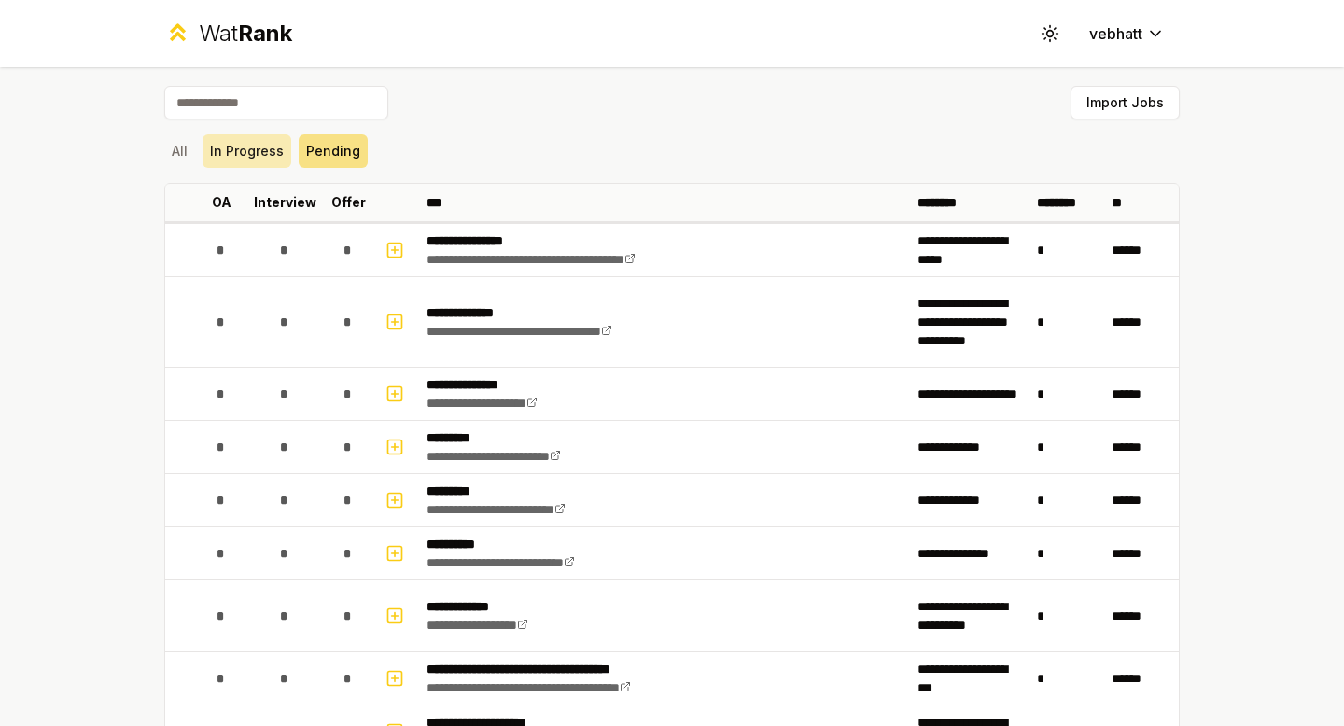
click at [232, 143] on button "In Progress" at bounding box center [246, 151] width 89 height 34
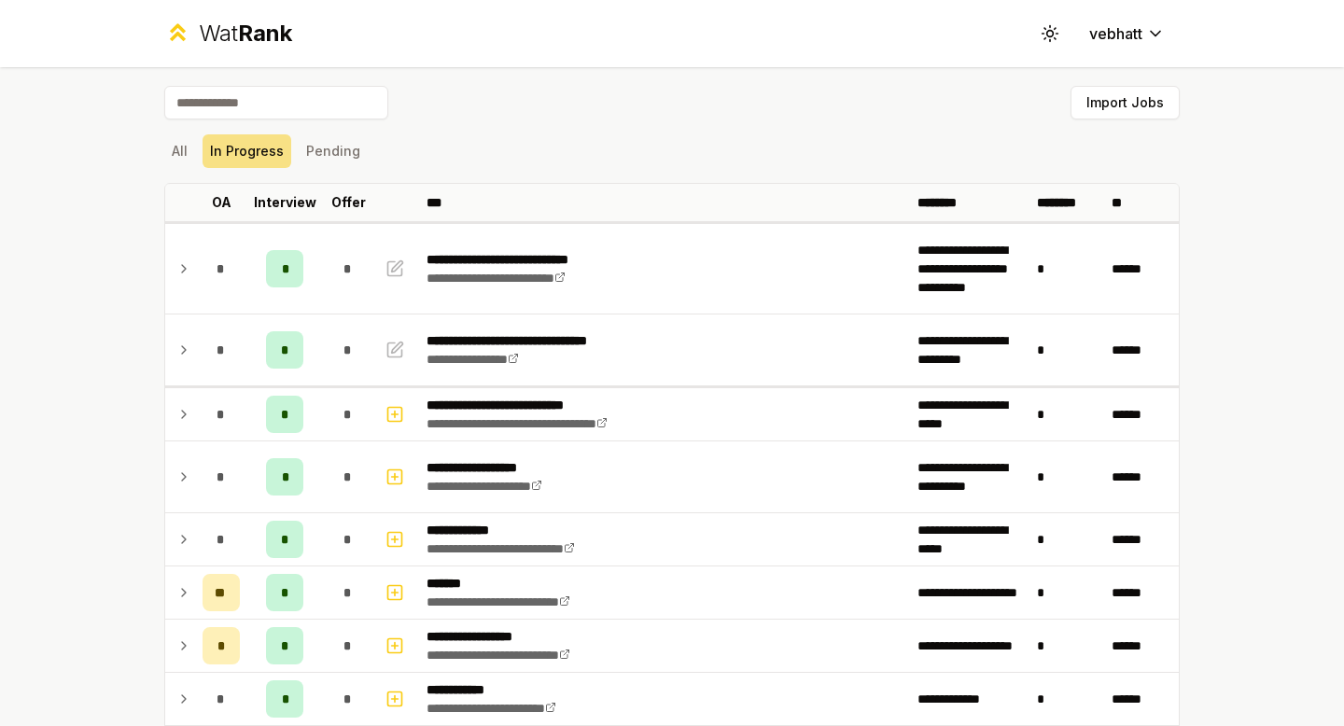
click at [53, 281] on div "**********" at bounding box center [672, 363] width 1344 height 726
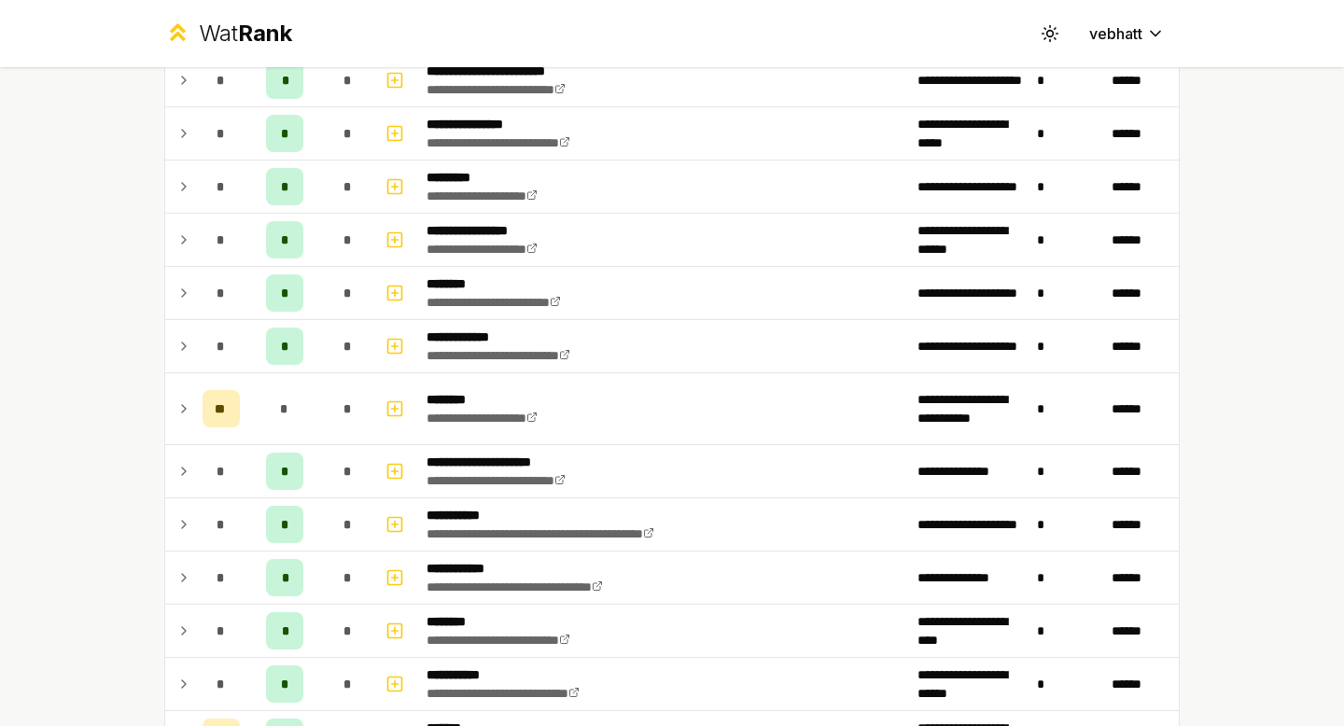
scroll to position [746, 0]
